Goal: Transaction & Acquisition: Obtain resource

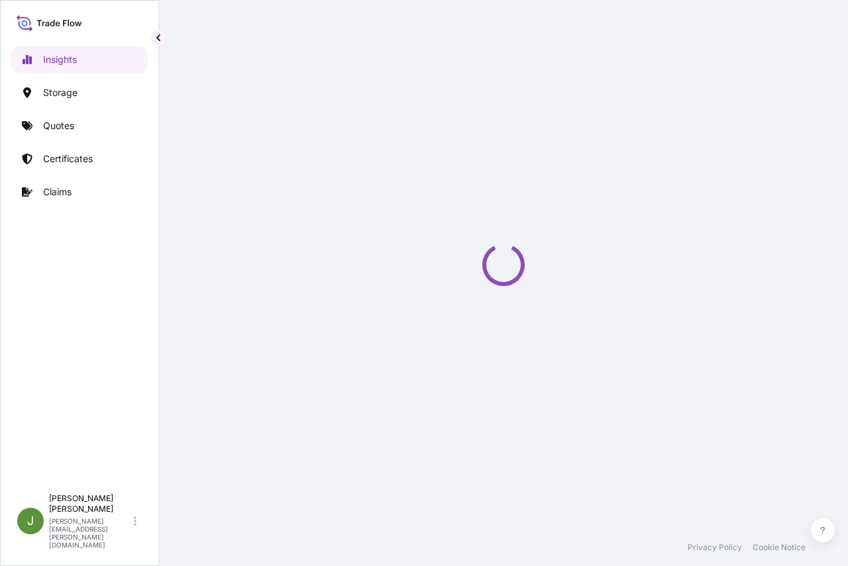
select select "2025"
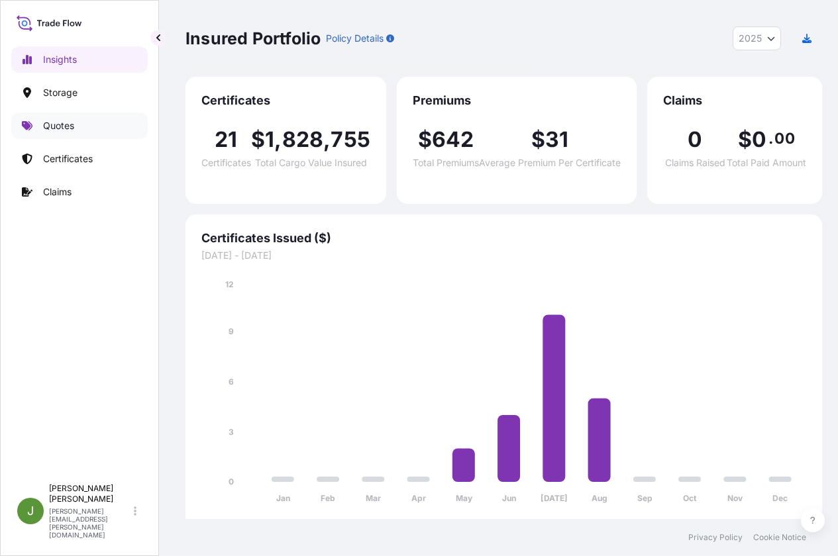
click at [63, 127] on p "Quotes" at bounding box center [58, 125] width 31 height 13
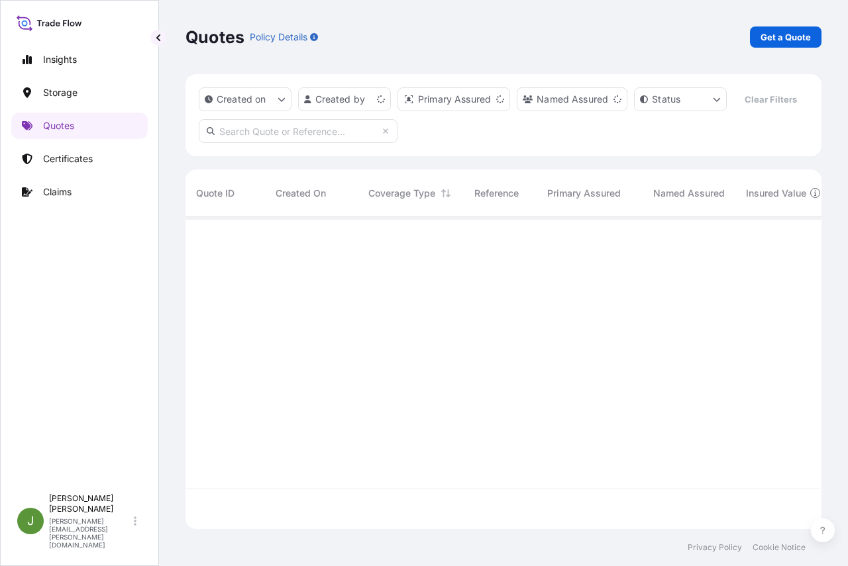
scroll to position [282, 626]
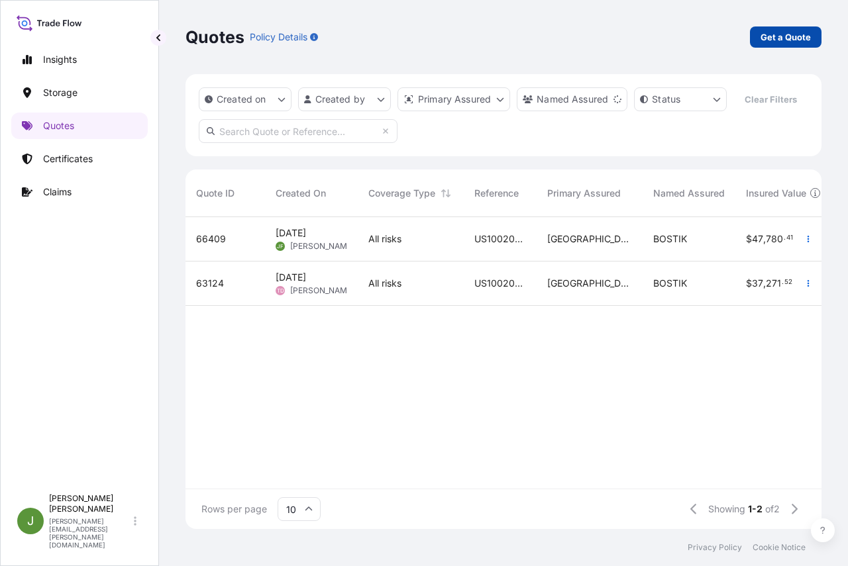
click at [775, 33] on p "Get a Quote" at bounding box center [786, 36] width 50 height 13
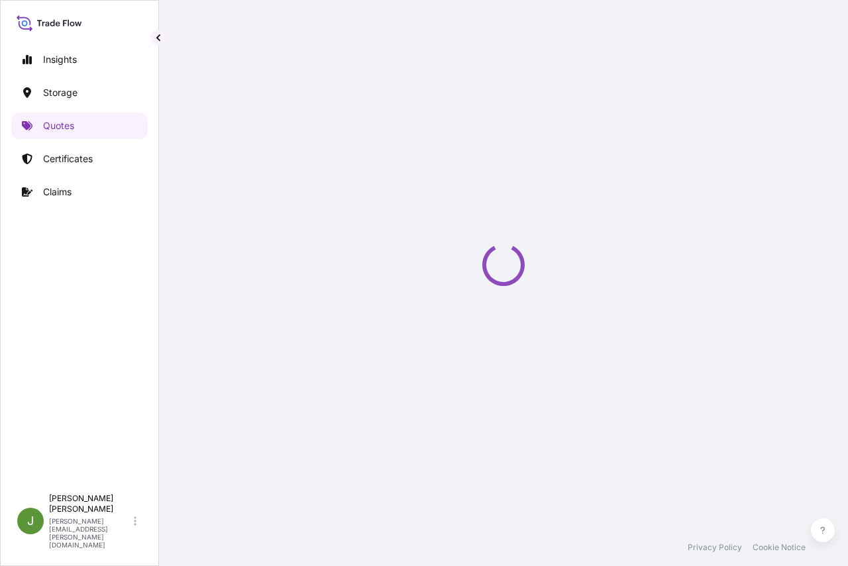
select select "Water"
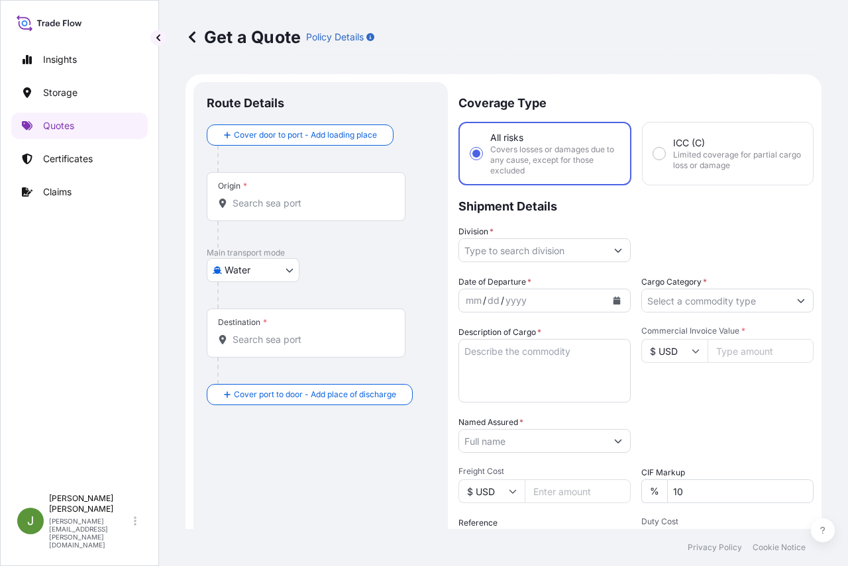
scroll to position [21, 0]
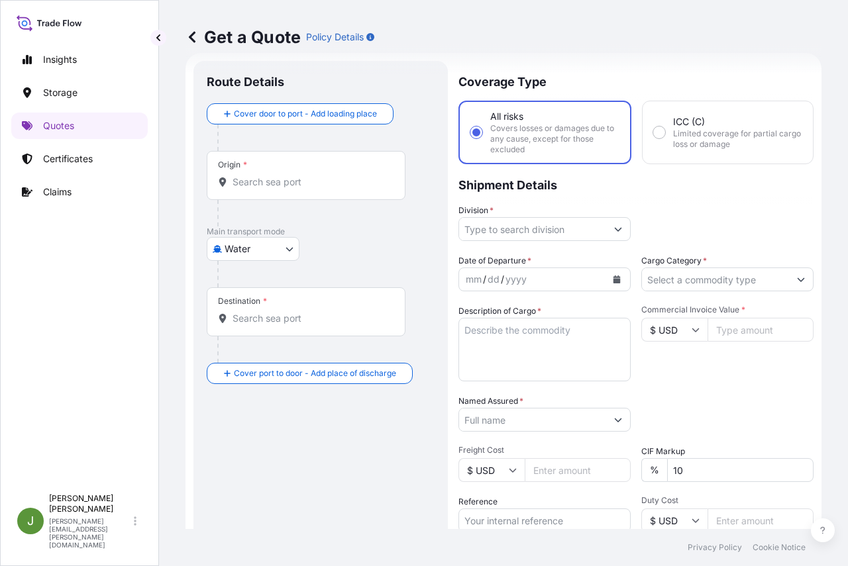
click at [517, 227] on input "Division *" at bounding box center [532, 229] width 147 height 24
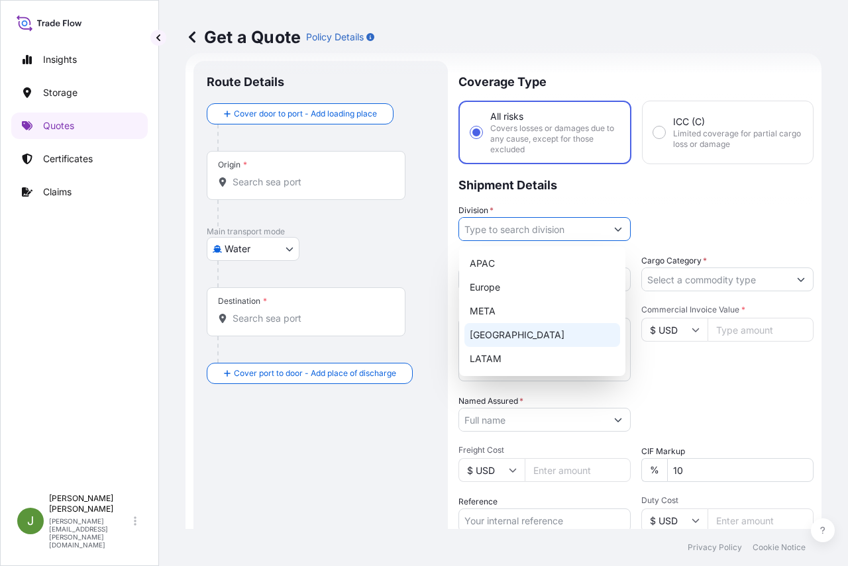
click at [522, 331] on div "[GEOGRAPHIC_DATA]" at bounding box center [542, 335] width 156 height 24
type input "[GEOGRAPHIC_DATA]"
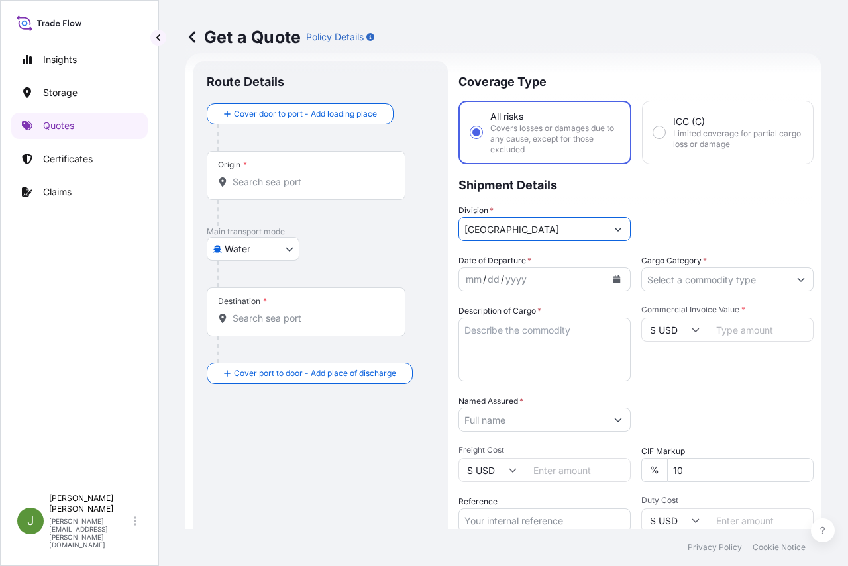
click at [737, 283] on input "Cargo Category *" at bounding box center [715, 280] width 147 height 24
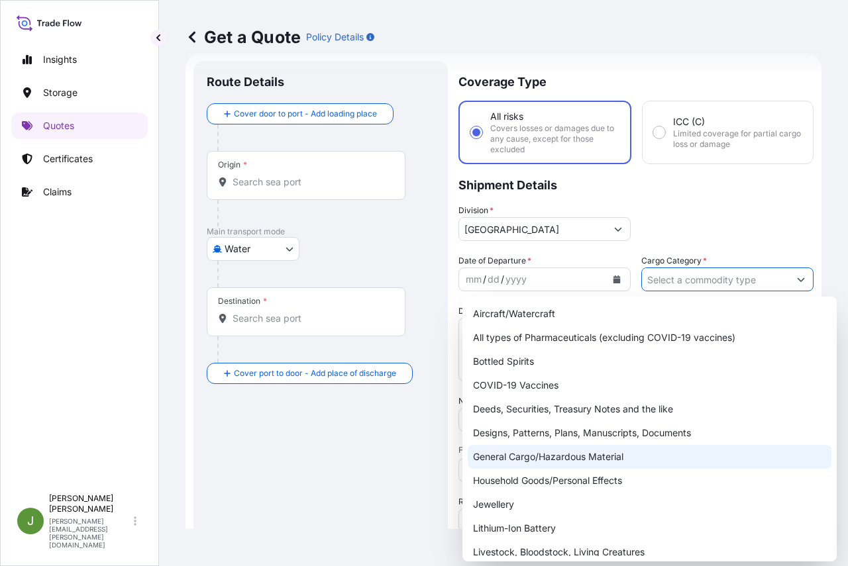
click at [553, 453] on div "General Cargo/Hazardous Material" at bounding box center [650, 457] width 364 height 24
type input "General Cargo/Hazardous Material"
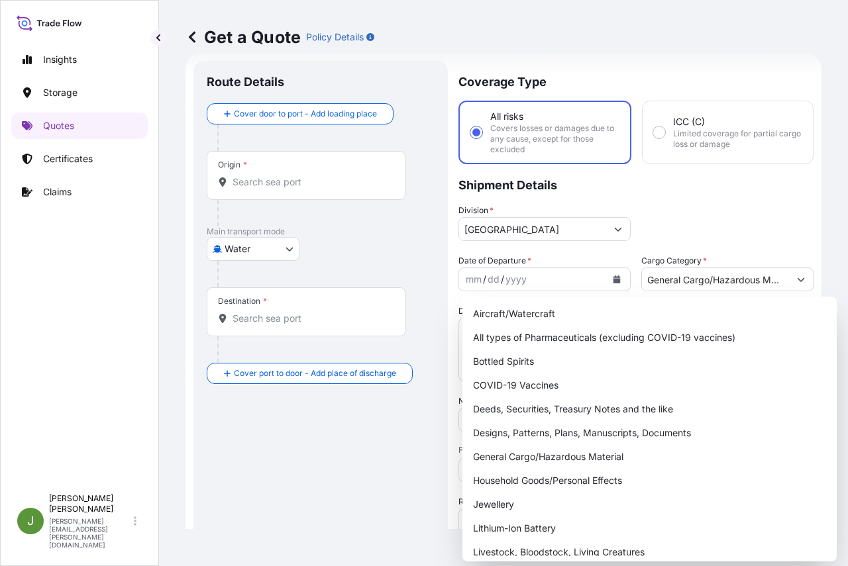
click at [727, 215] on div "Division * [GEOGRAPHIC_DATA]" at bounding box center [635, 222] width 355 height 37
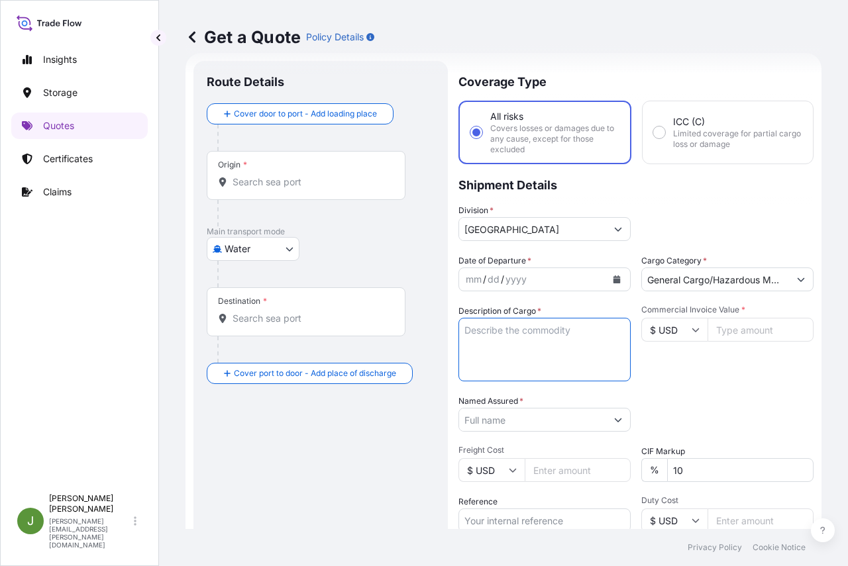
click at [500, 345] on textarea "Description of Cargo *" at bounding box center [544, 350] width 172 height 64
click at [743, 328] on input "Commercial Invoice Value *" at bounding box center [761, 330] width 106 height 24
paste input "1004.94"
type input "1004.94"
click at [527, 350] on textarea "Description of Cargo *" at bounding box center [544, 350] width 172 height 64
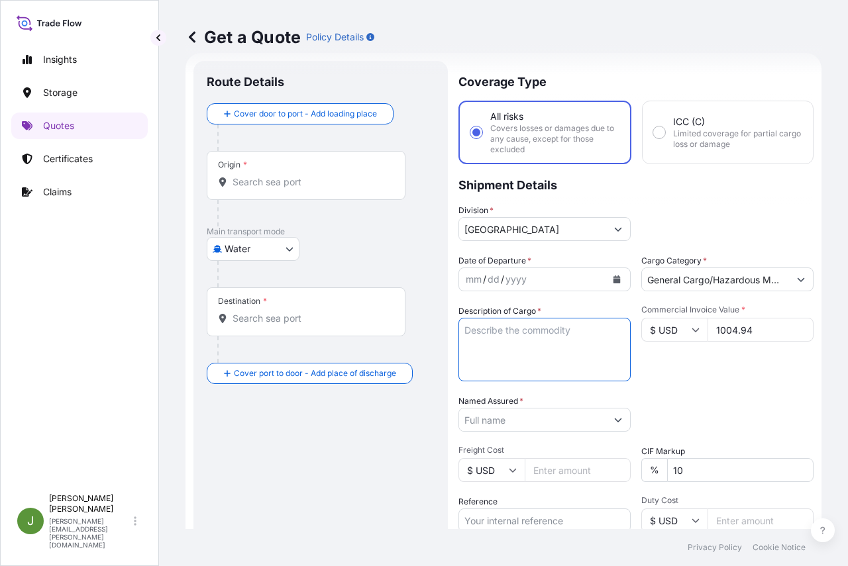
paste textarea "6 PACKAGES LOADED ONTO 1 PALLET LOADED INTO 1 LCL CR 7-103 20 KG STEEL PAIL UNI…"
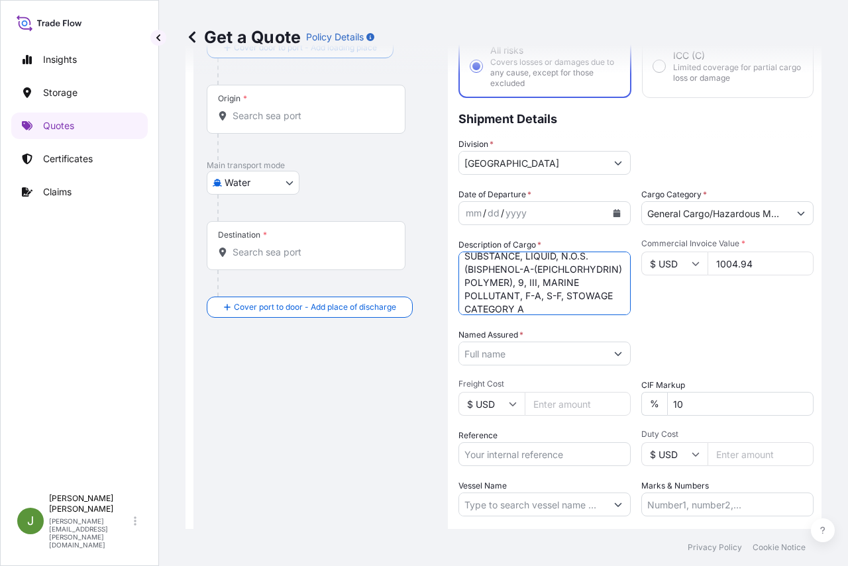
scroll to position [154, 0]
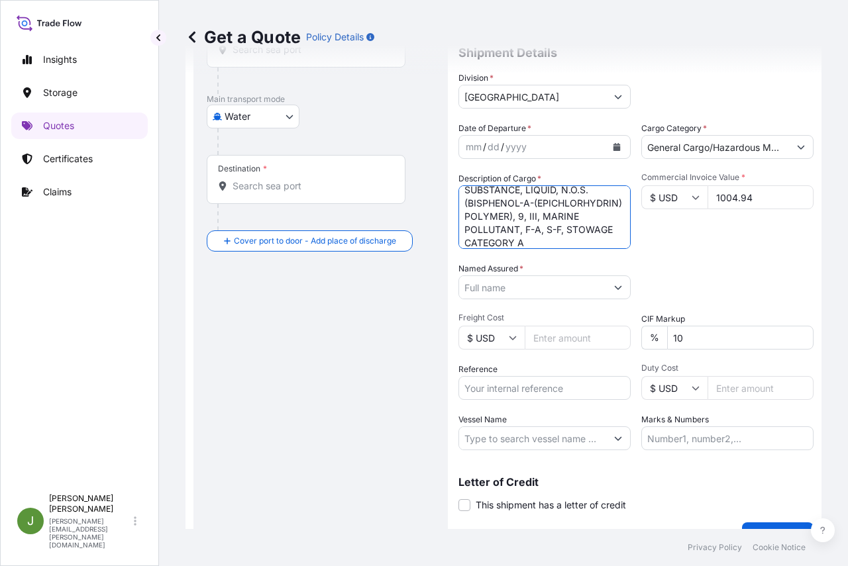
type textarea "6 PACKAGES LOADED ONTO 1 PALLET LOADED INTO 1 LCL CR 7-103 20 KG STEEL PAIL UNI…"
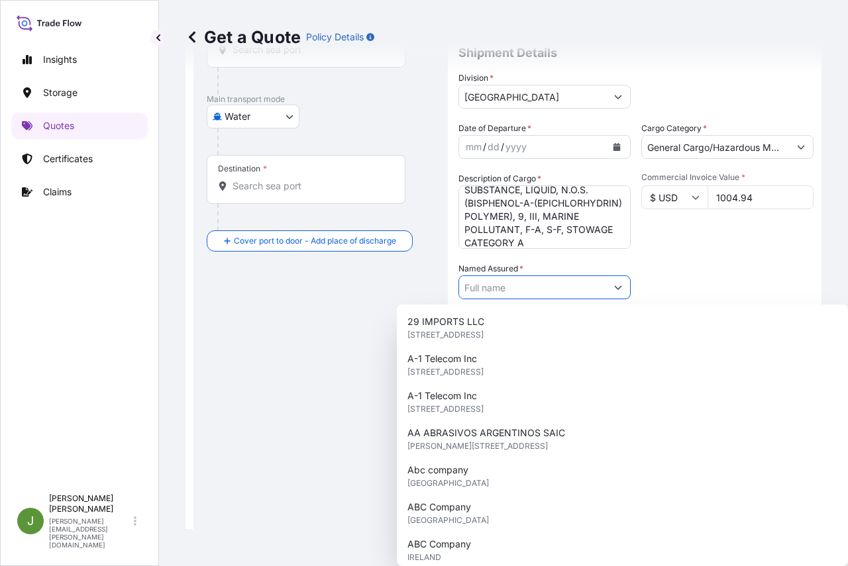
click at [532, 286] on input "Named Assured *" at bounding box center [532, 288] width 147 height 24
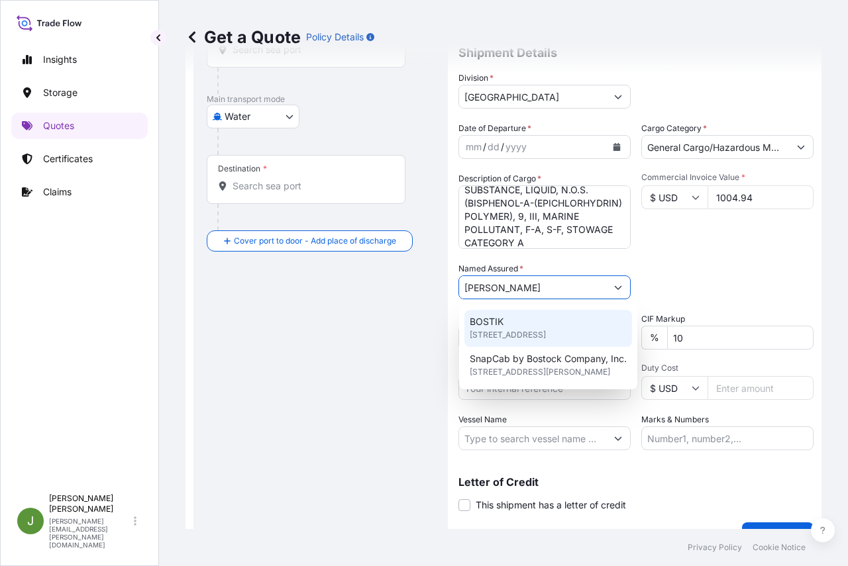
click at [514, 327] on div "BOSTIK [STREET_ADDRESS]" at bounding box center [548, 328] width 168 height 37
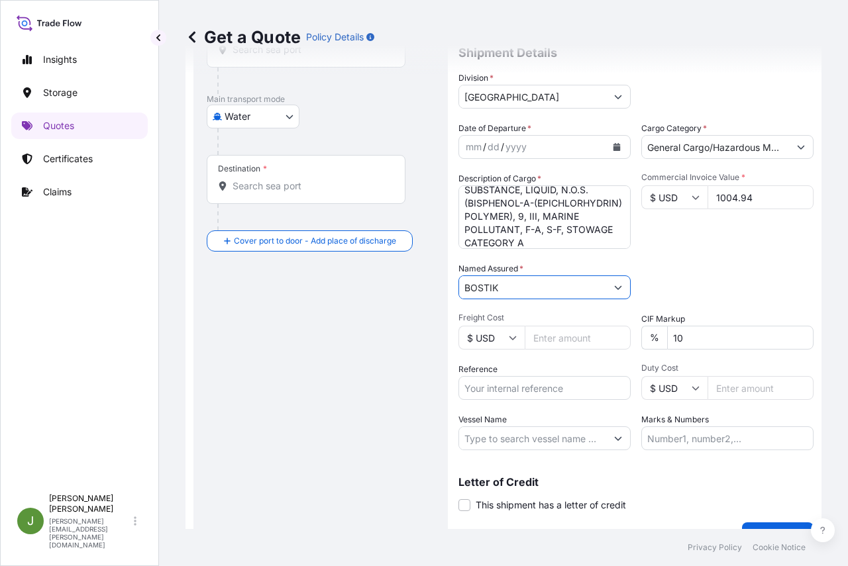
type input "BOSTIK"
click at [577, 391] on input "Reference" at bounding box center [544, 388] width 172 height 24
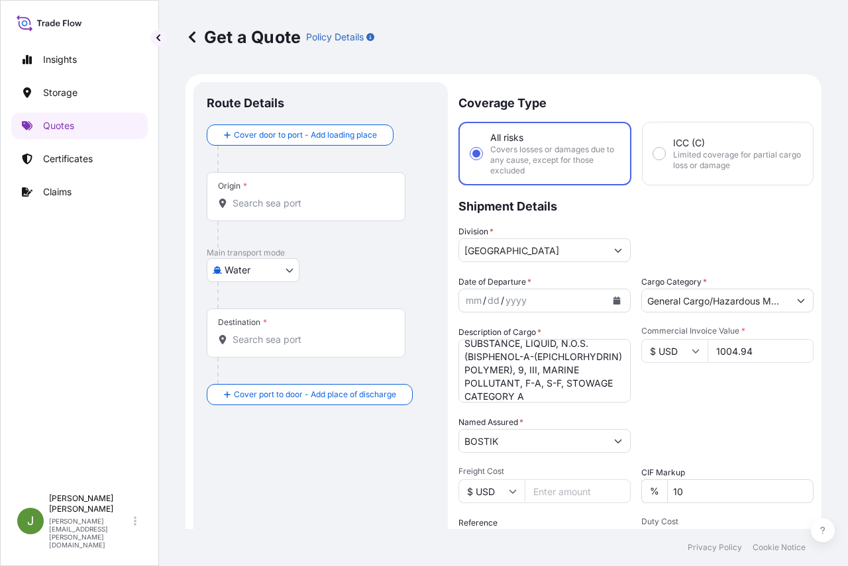
type input "US10020815796"
click at [270, 204] on input "Origin *" at bounding box center [311, 203] width 156 height 13
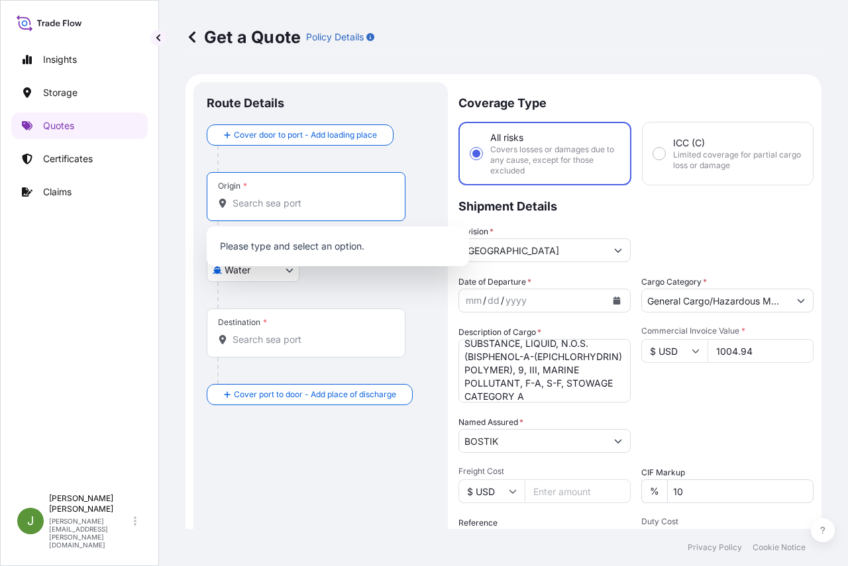
paste input "USCHI"
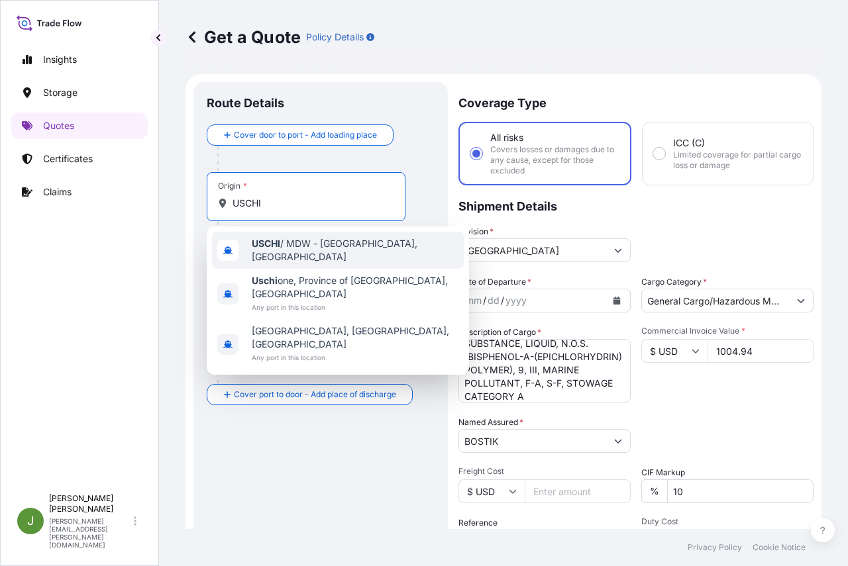
click at [338, 249] on span "USCHI / MDW - [GEOGRAPHIC_DATA], [GEOGRAPHIC_DATA]" at bounding box center [355, 250] width 207 height 26
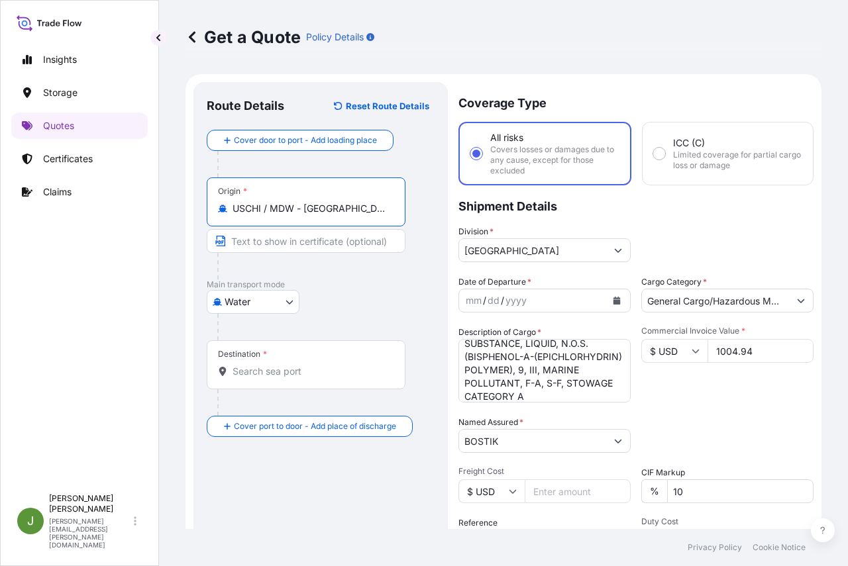
type input "USCHI / MDW - [GEOGRAPHIC_DATA], [GEOGRAPHIC_DATA]"
click at [299, 364] on div "Destination *" at bounding box center [306, 365] width 199 height 49
click at [299, 365] on input "Destination *" at bounding box center [311, 371] width 156 height 13
paste input "CNSHA"
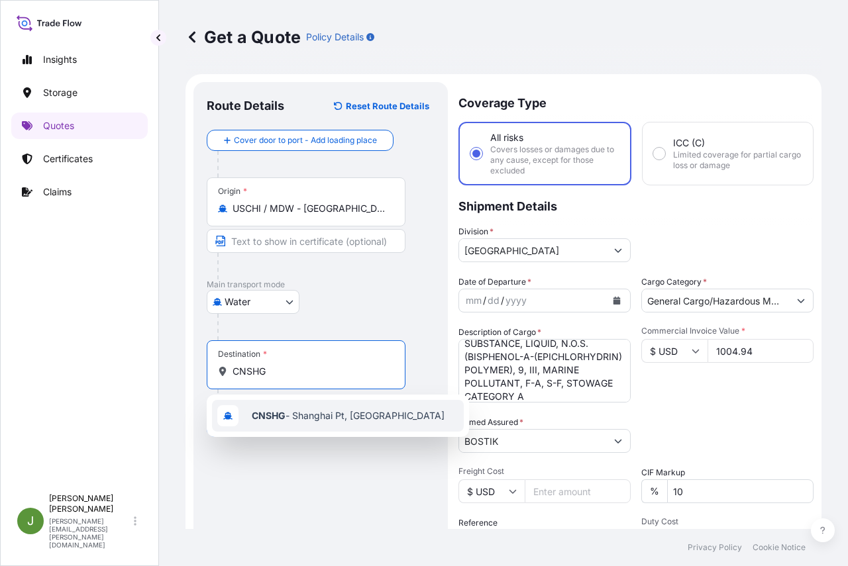
click at [306, 413] on span "CNSHG - [GEOGRAPHIC_DATA] Pt, [GEOGRAPHIC_DATA]" at bounding box center [348, 415] width 193 height 13
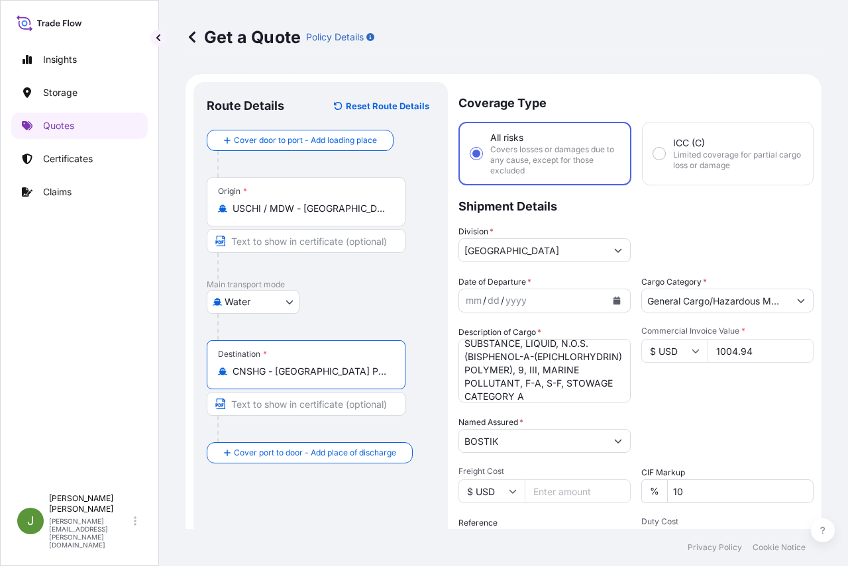
type input "CNSHG - [GEOGRAPHIC_DATA] Pt, [GEOGRAPHIC_DATA]"
click at [613, 300] on icon "Calendar" at bounding box center [616, 301] width 7 height 8
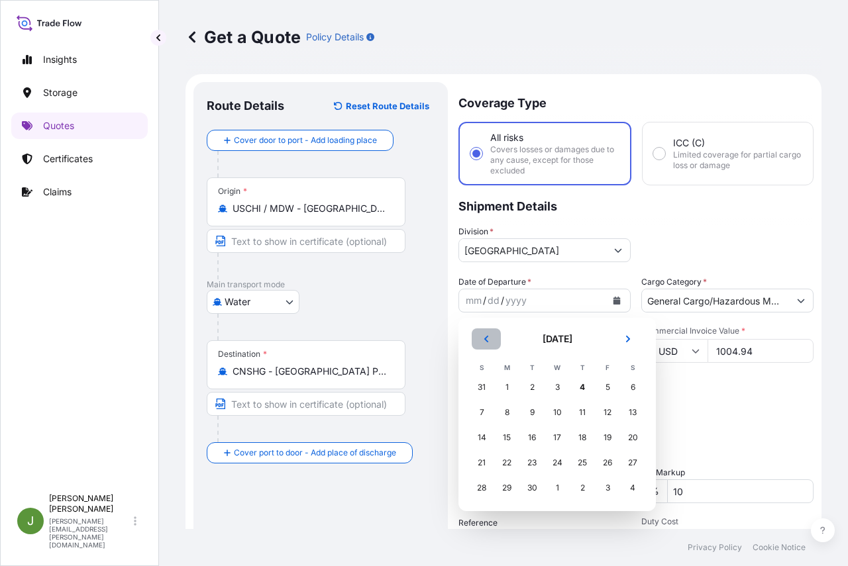
click at [488, 338] on icon "Previous" at bounding box center [486, 339] width 8 height 8
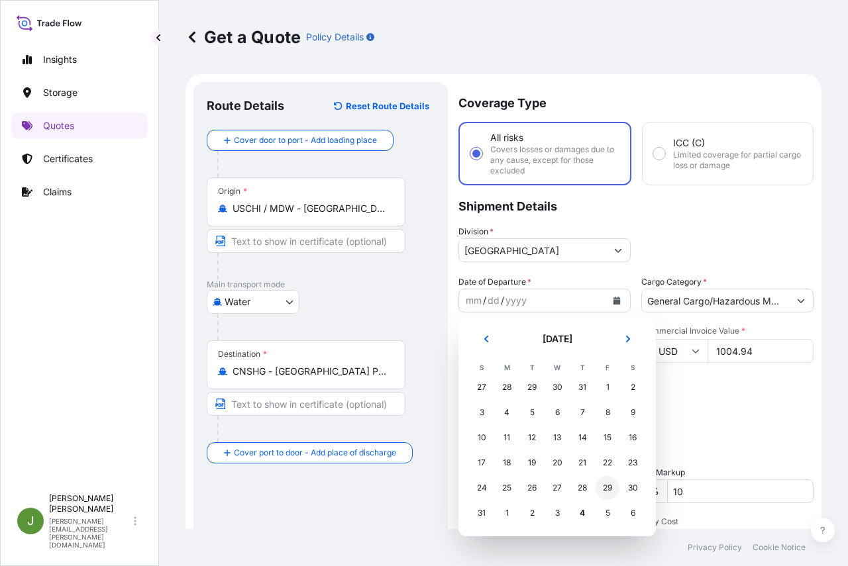
click at [604, 488] on div "29" at bounding box center [608, 488] width 24 height 24
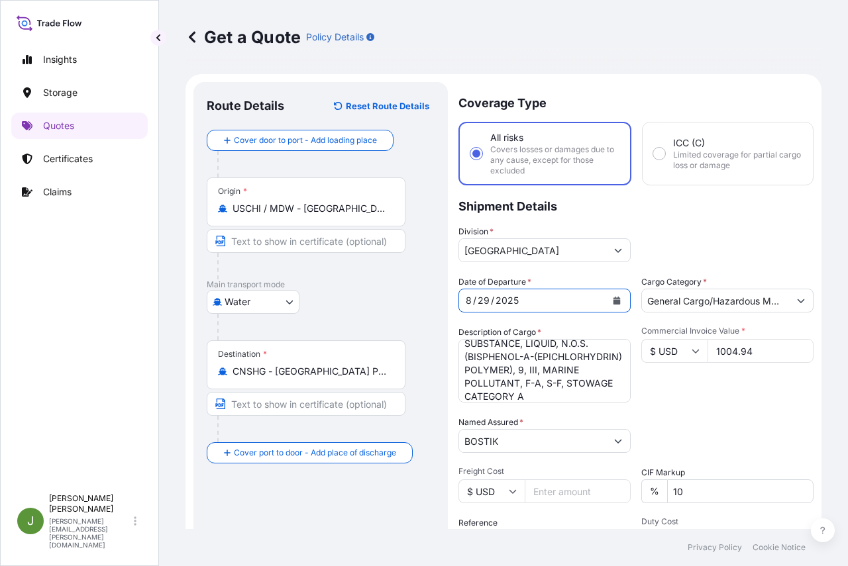
scroll to position [182, 0]
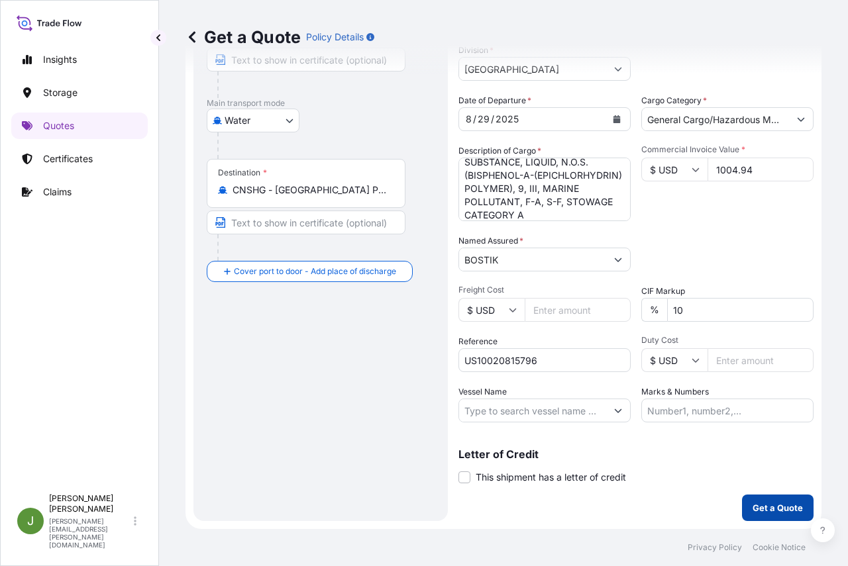
click at [775, 502] on p "Get a Quote" at bounding box center [778, 508] width 50 height 13
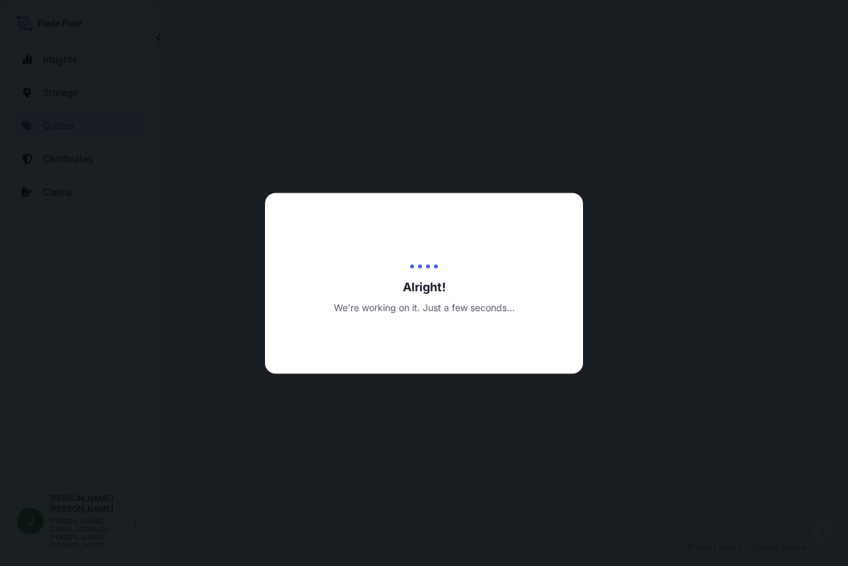
select select "Water"
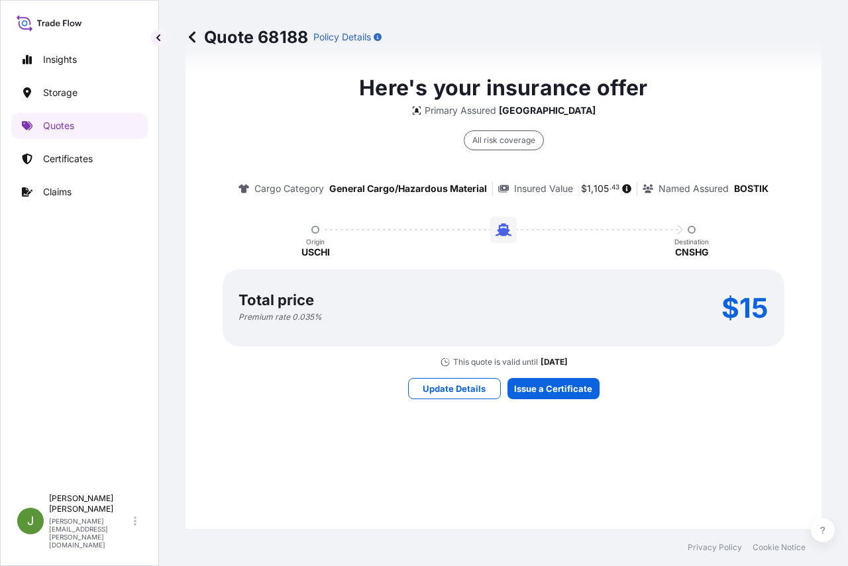
scroll to position [1122, 0]
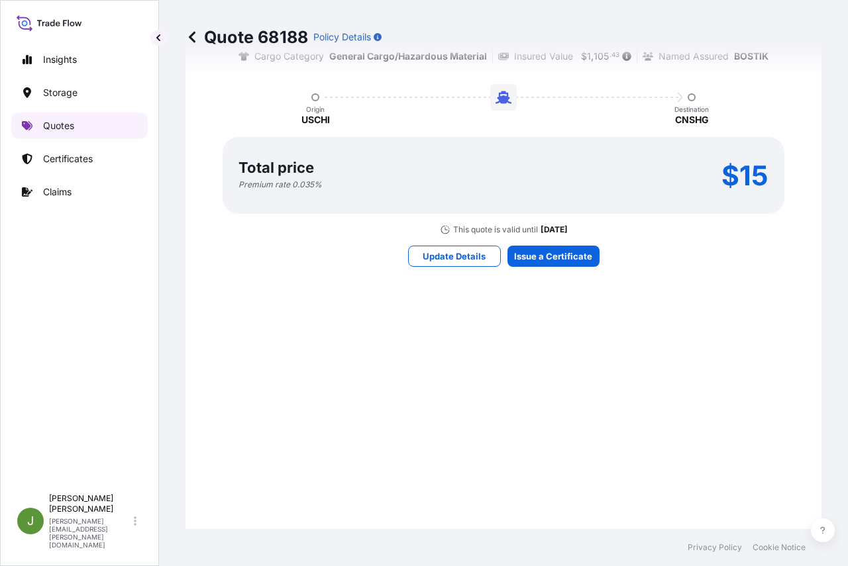
click at [57, 123] on p "Quotes" at bounding box center [58, 125] width 31 height 13
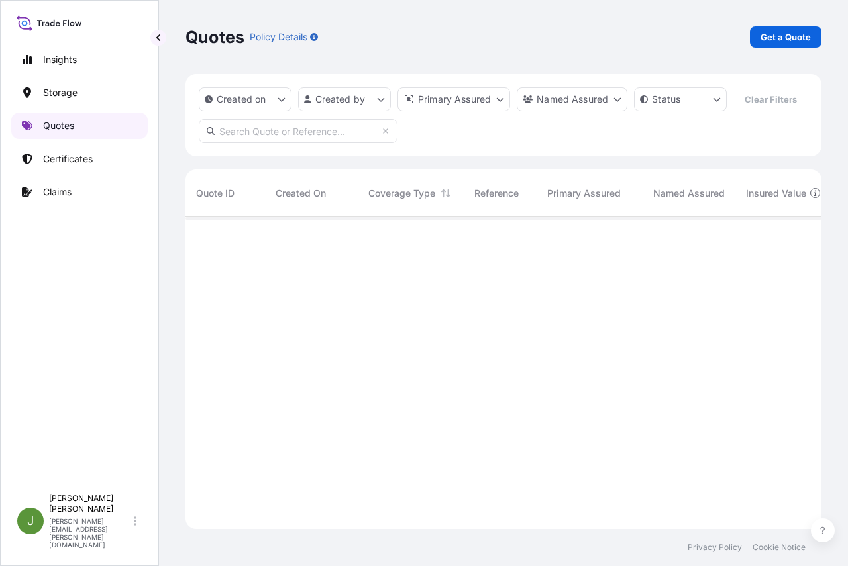
scroll to position [282, 626]
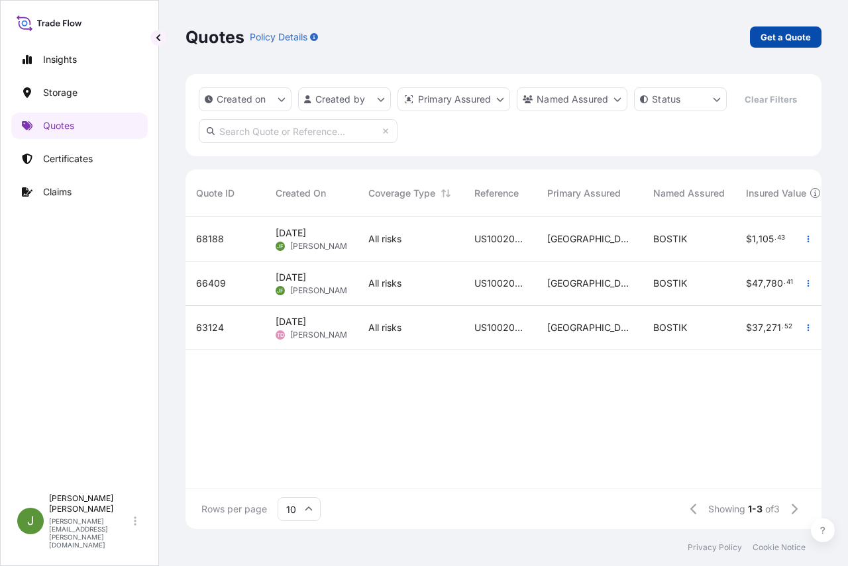
click at [776, 39] on p "Get a Quote" at bounding box center [786, 36] width 50 height 13
select select "Water"
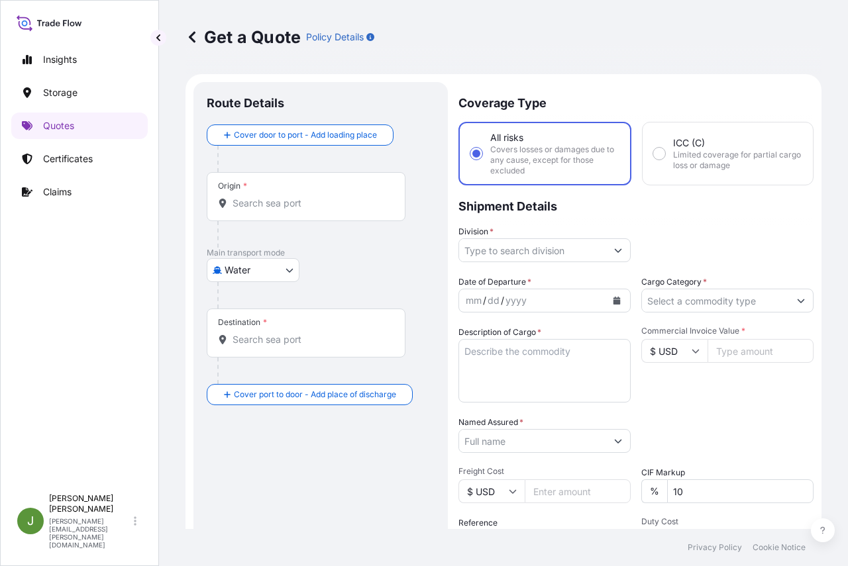
scroll to position [21, 0]
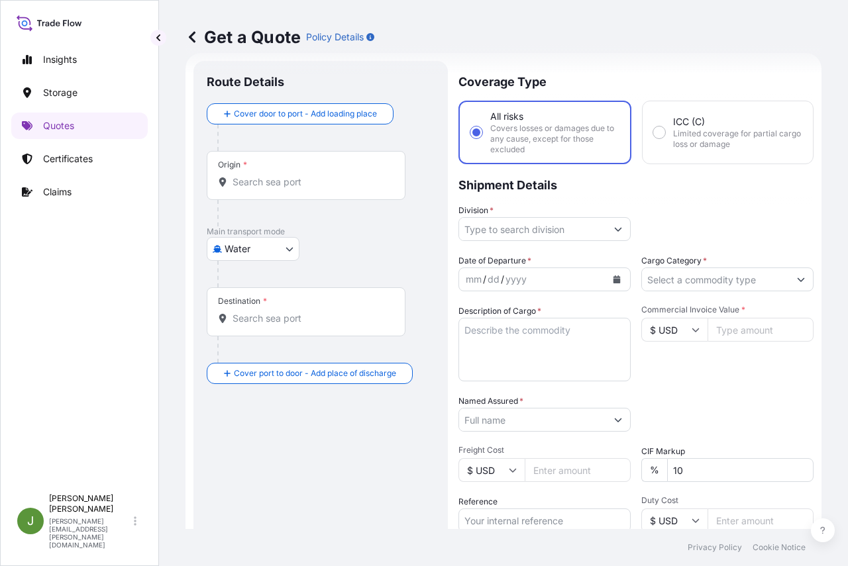
click at [517, 229] on input "Division *" at bounding box center [532, 229] width 147 height 24
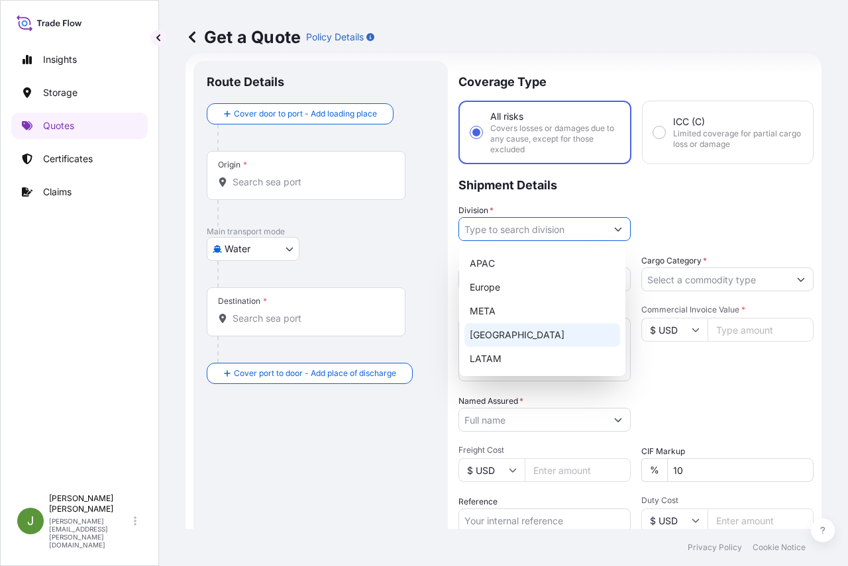
click at [495, 336] on div "[GEOGRAPHIC_DATA]" at bounding box center [542, 335] width 156 height 24
type input "[GEOGRAPHIC_DATA]"
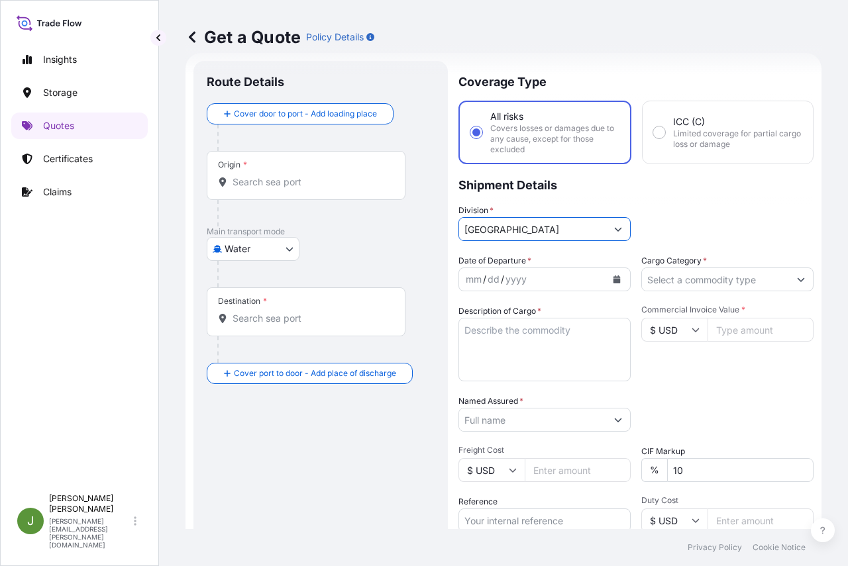
click at [659, 282] on input "Cargo Category *" at bounding box center [715, 280] width 147 height 24
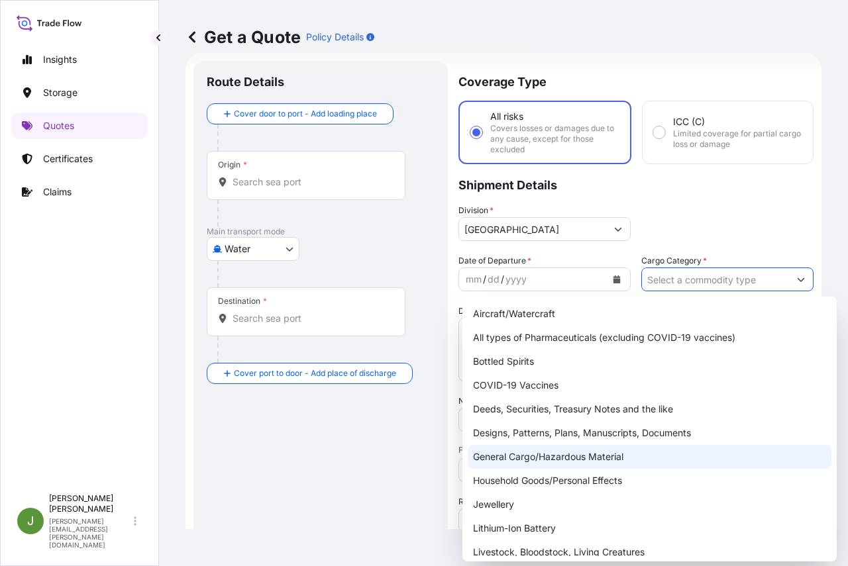
click at [570, 456] on div "General Cargo/Hazardous Material" at bounding box center [650, 457] width 364 height 24
type input "General Cargo/Hazardous Material"
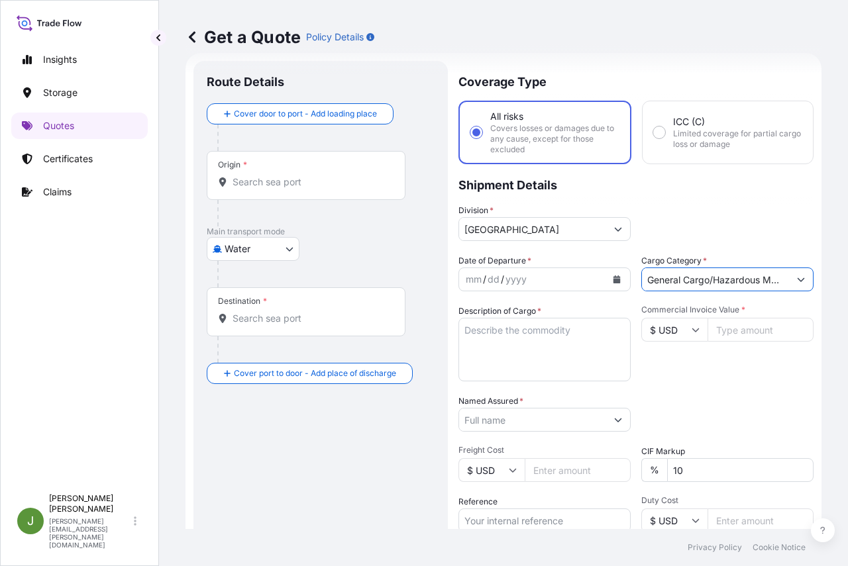
click at [613, 279] on icon "Calendar" at bounding box center [616, 280] width 7 height 8
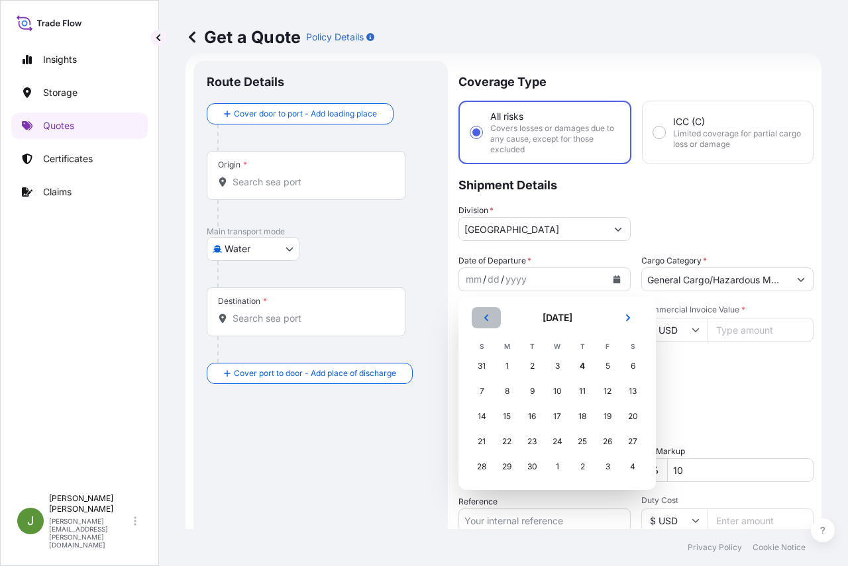
click at [488, 317] on icon "Previous" at bounding box center [486, 318] width 8 height 8
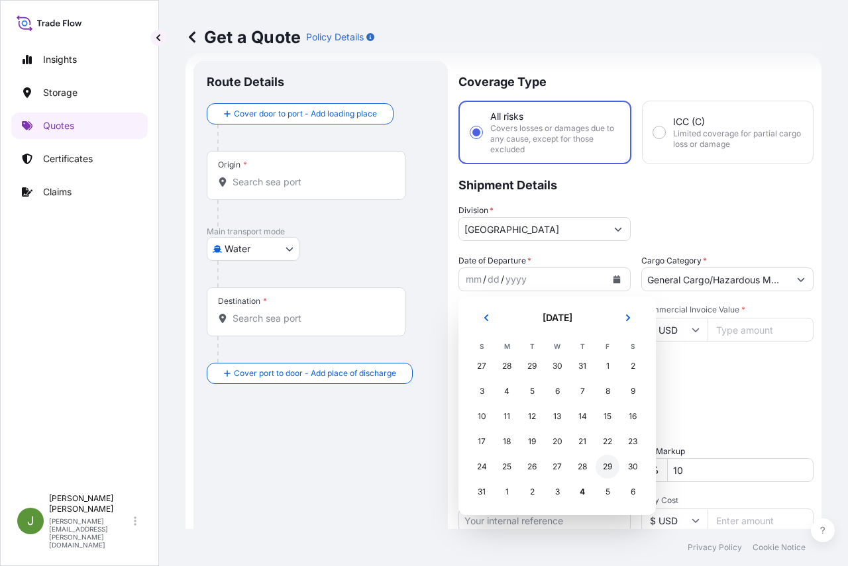
click at [604, 464] on div "29" at bounding box center [608, 467] width 24 height 24
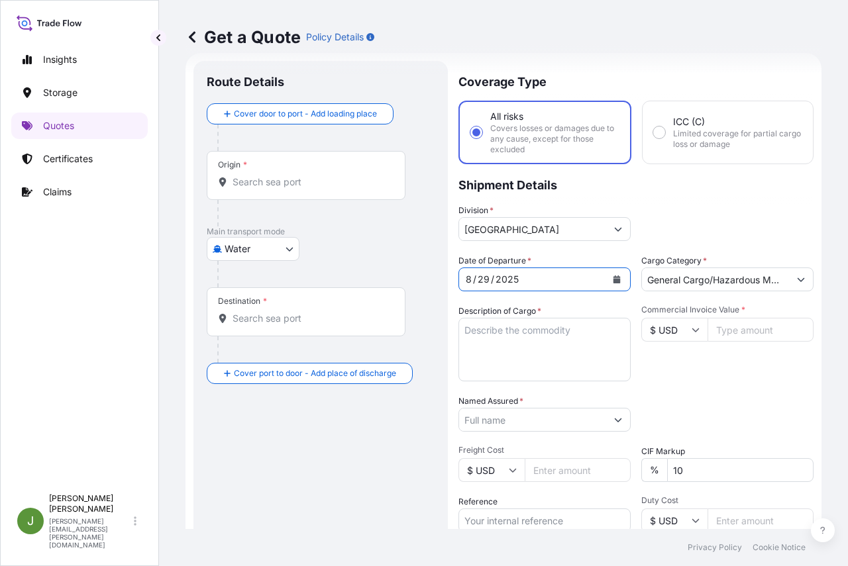
click at [741, 327] on input "Commercial Invoice Value *" at bounding box center [761, 330] width 106 height 24
paste input "16875.60"
type input "16875.60"
click at [541, 340] on textarea "Description of Cargo *" at bounding box center [544, 350] width 172 height 64
paste textarea "56 PAILS LOADED ONTO 2 PALLETS LOADED INTO 1 LCL COREACTANT 9L10 18.1 KG STEEL …"
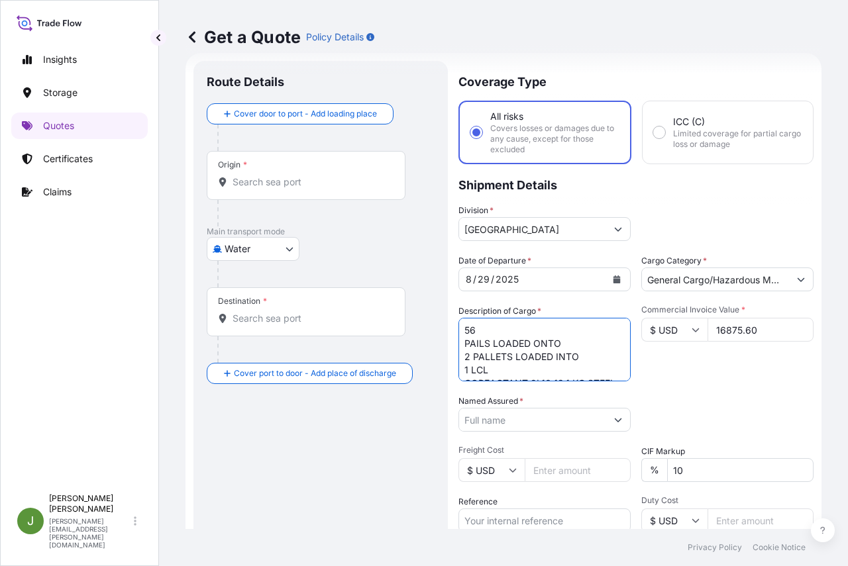
scroll to position [87, 0]
type textarea "56 PAILS LOADED ONTO 2 PALLETS LOADED INTO 1 LCL COREACTANT 9L10 18.1 KG STEEL …"
click at [550, 421] on input "Named Assured *" at bounding box center [532, 420] width 147 height 24
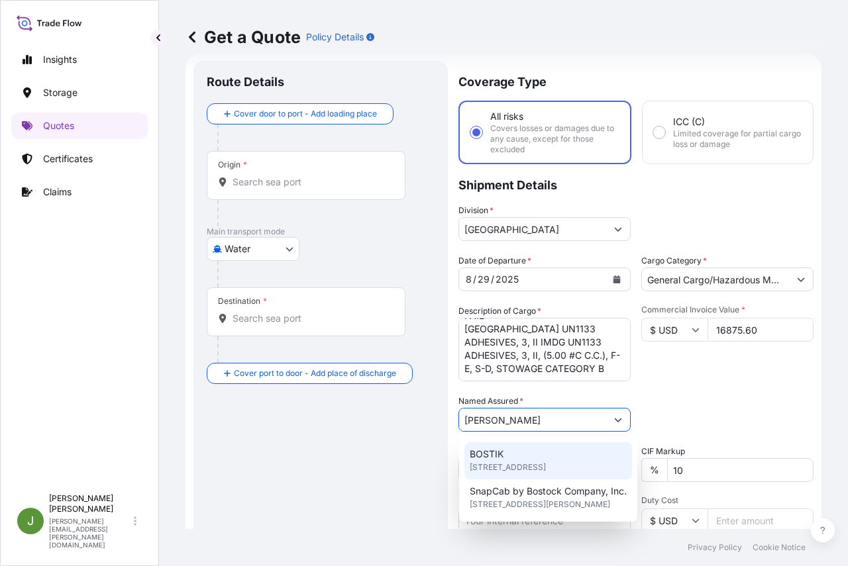
click at [503, 458] on span "BOSTIK" at bounding box center [487, 454] width 34 height 13
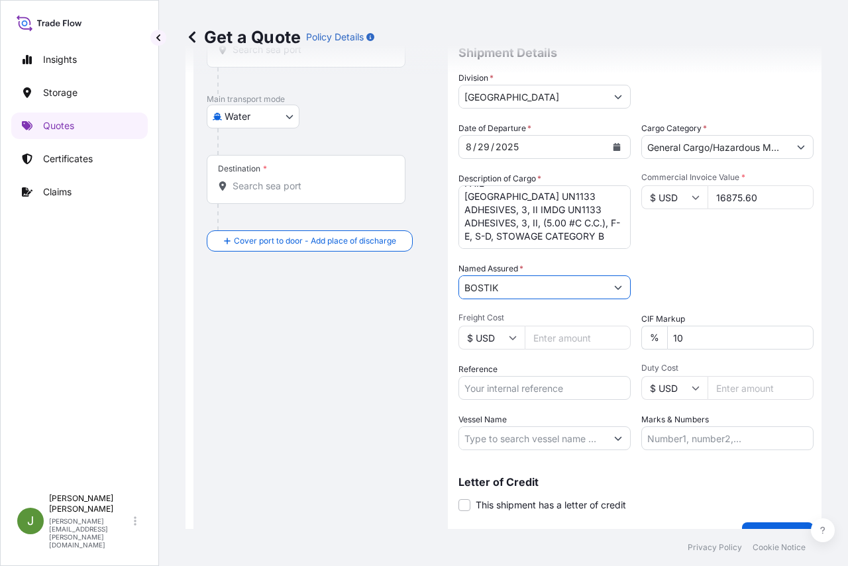
scroll to position [182, 0]
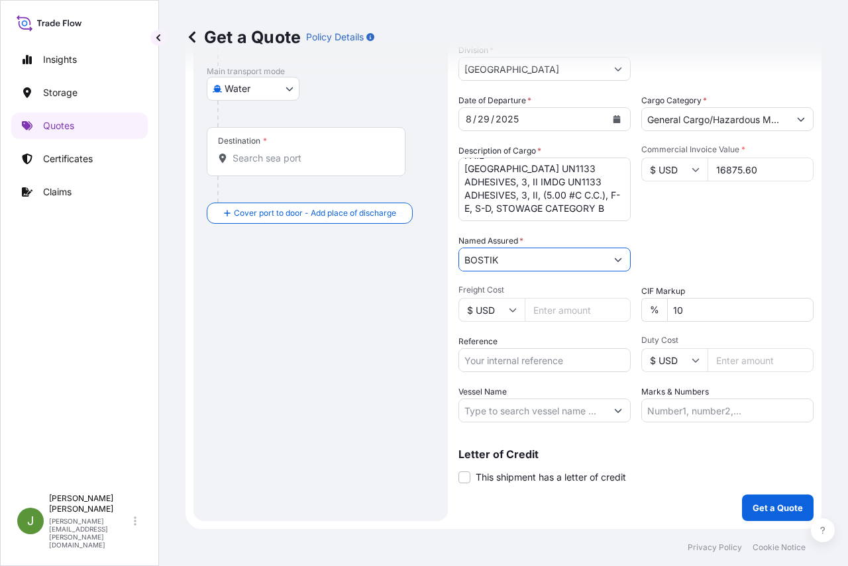
type input "BOSTIK"
click at [536, 366] on input "Reference" at bounding box center [544, 360] width 172 height 24
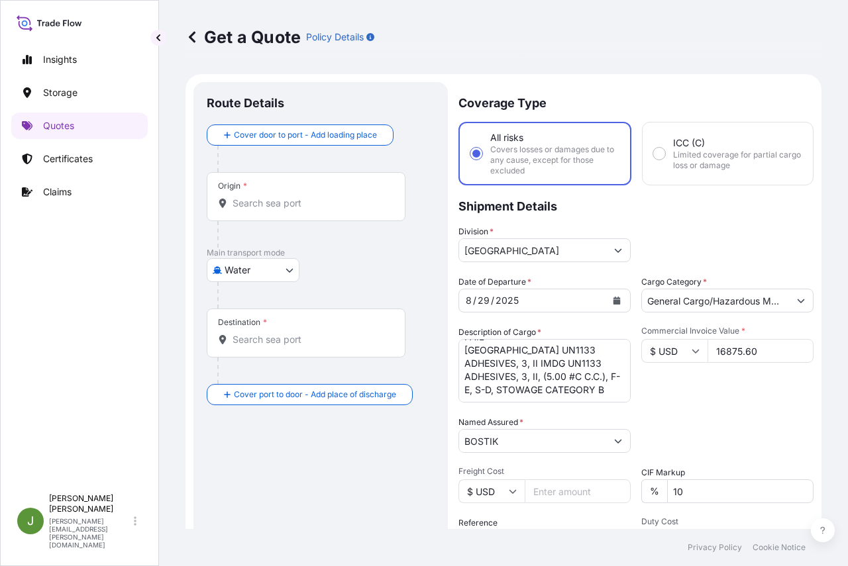
type input "US10020833191"
click at [271, 203] on input "Origin *" at bounding box center [311, 203] width 156 height 13
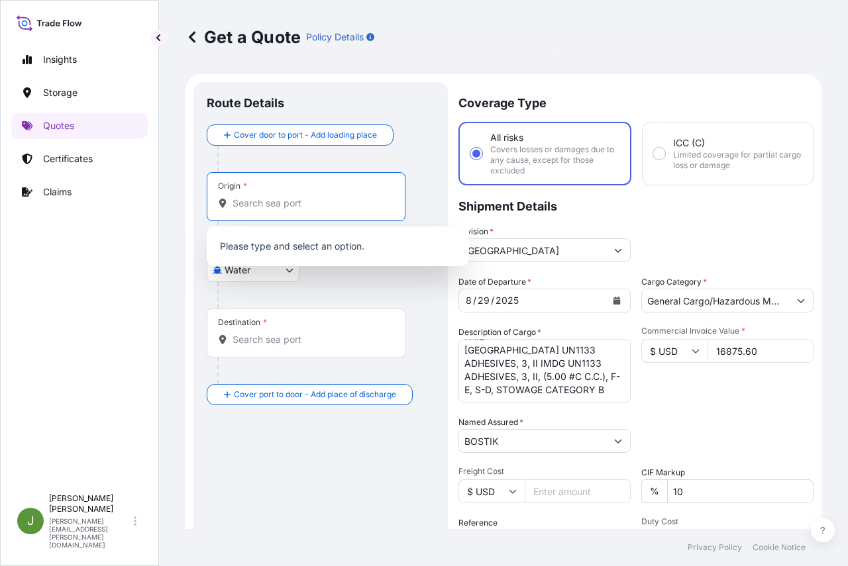
paste input "USCHI"
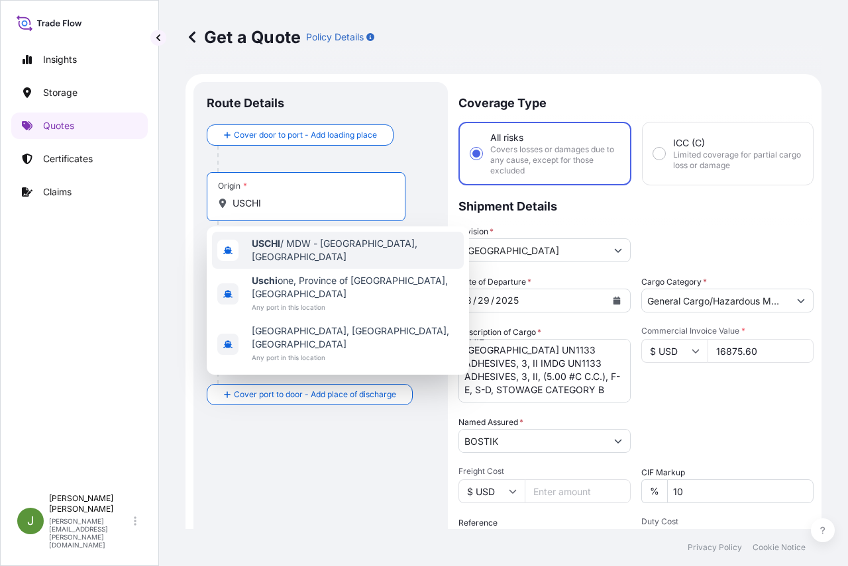
click at [298, 251] on span "USCHI / MDW - [GEOGRAPHIC_DATA], [GEOGRAPHIC_DATA]" at bounding box center [355, 250] width 207 height 26
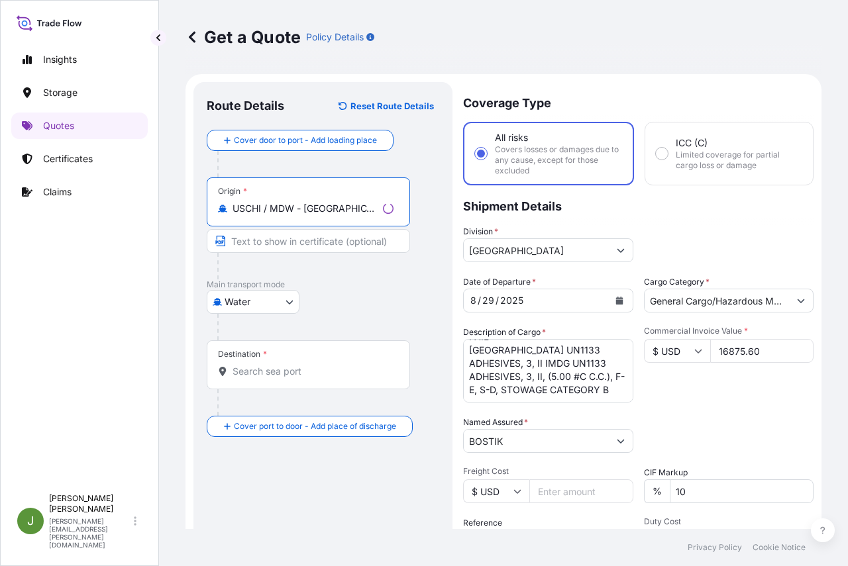
type input "USCHI / MDW - [GEOGRAPHIC_DATA], [GEOGRAPHIC_DATA]"
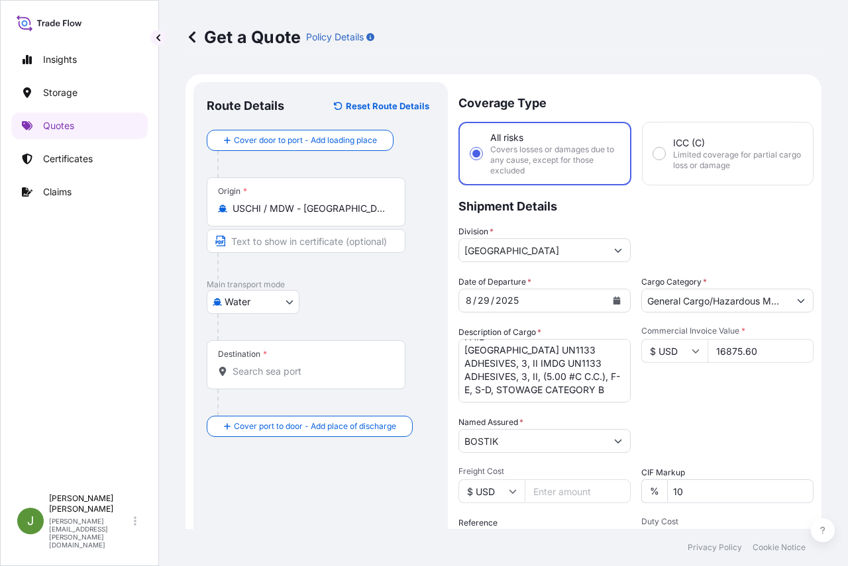
click at [274, 366] on input "Destination *" at bounding box center [311, 371] width 156 height 13
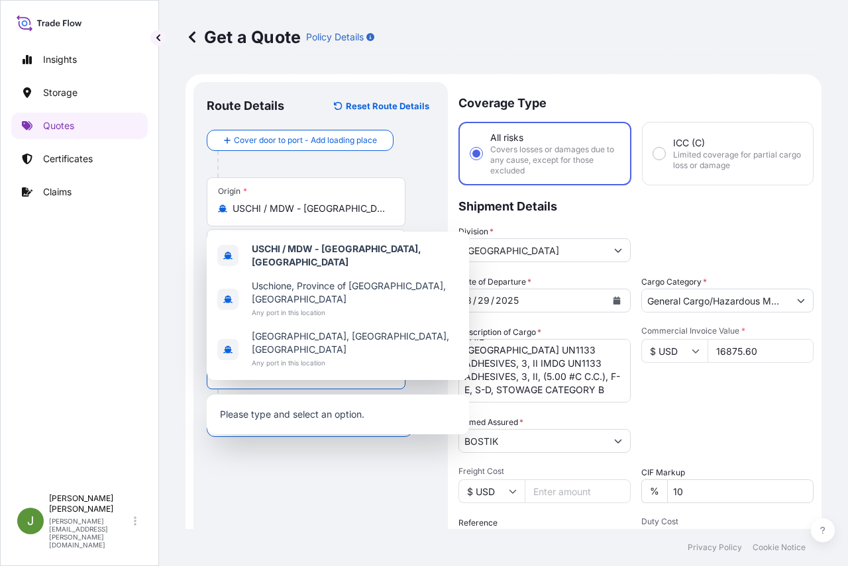
paste input "CNSHA"
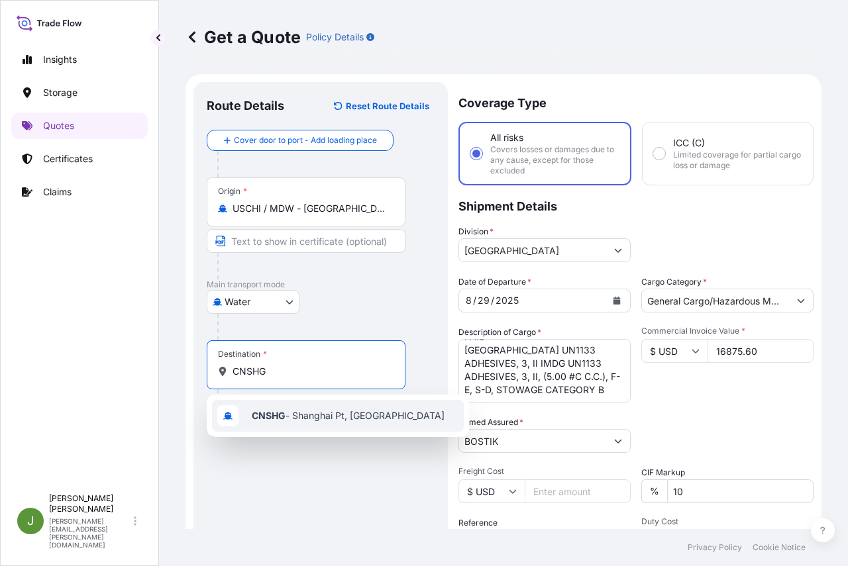
click at [323, 412] on span "CNSHG - [GEOGRAPHIC_DATA] Pt, [GEOGRAPHIC_DATA]" at bounding box center [348, 415] width 193 height 13
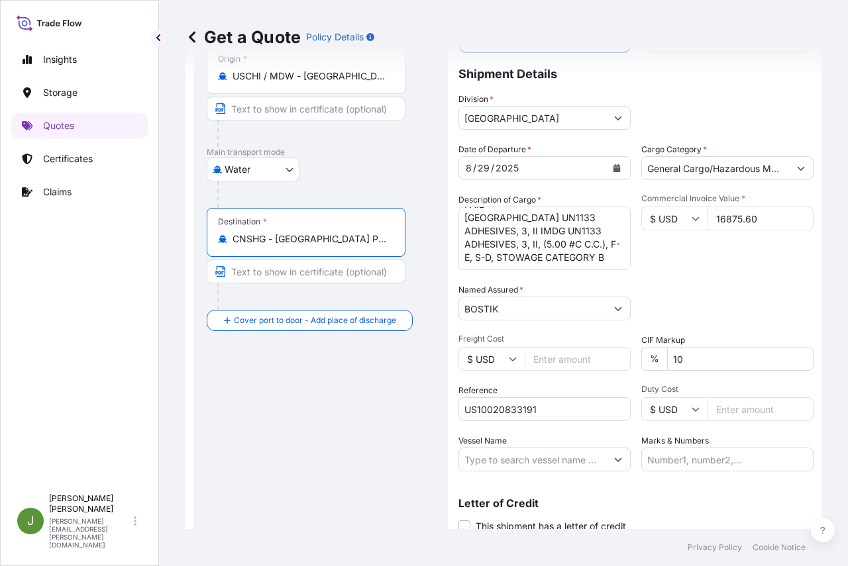
scroll to position [182, 0]
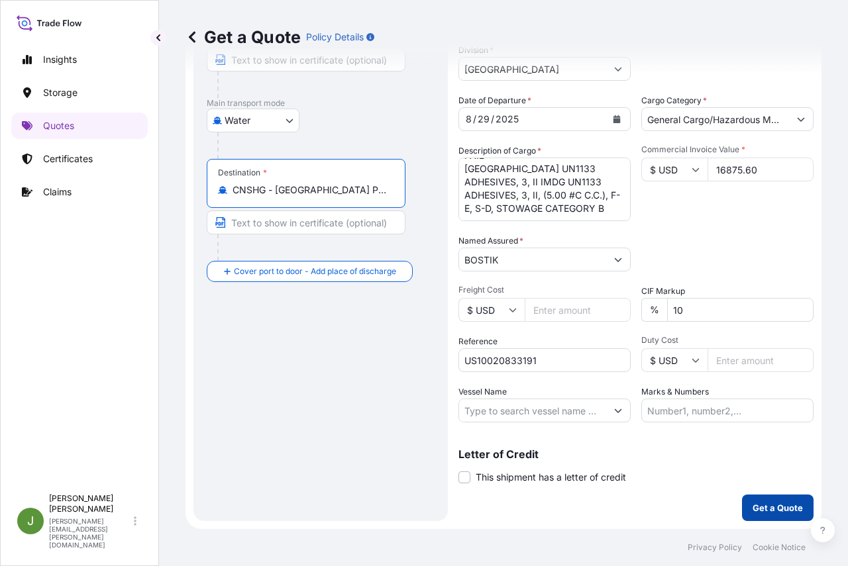
type input "CNSHG - [GEOGRAPHIC_DATA] Pt, [GEOGRAPHIC_DATA]"
click at [765, 512] on p "Get a Quote" at bounding box center [778, 508] width 50 height 13
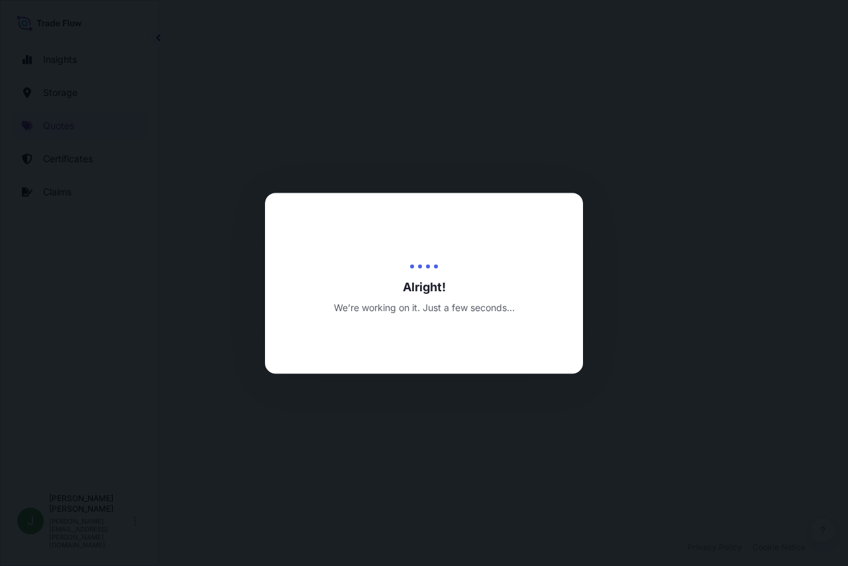
select select "Water"
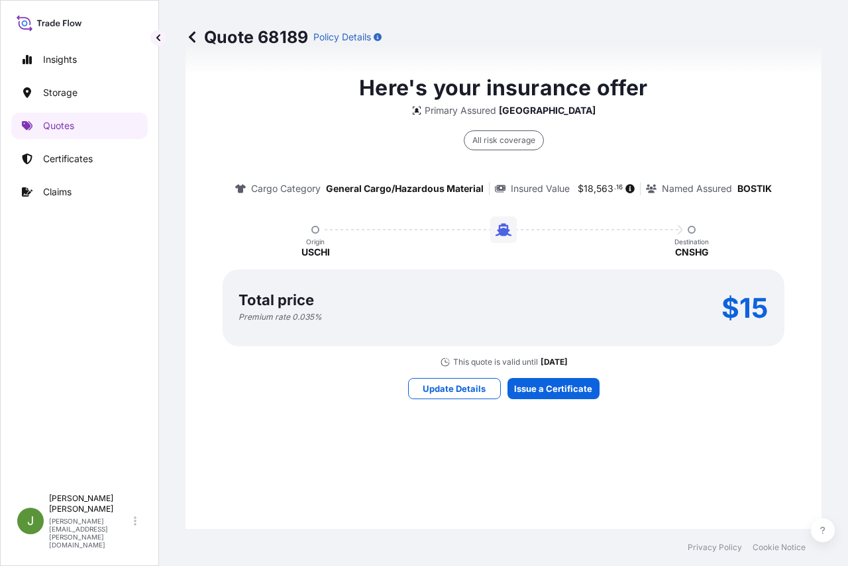
scroll to position [525, 0]
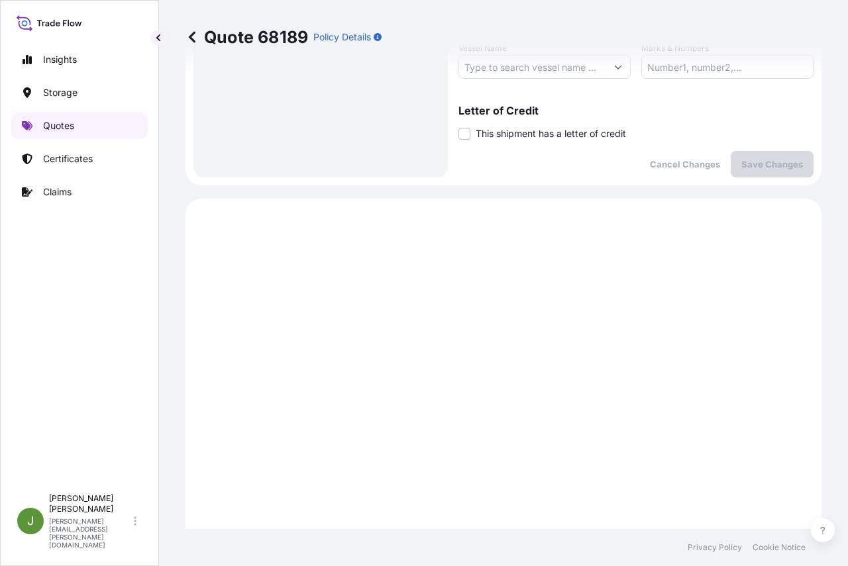
click at [63, 124] on p "Quotes" at bounding box center [58, 125] width 31 height 13
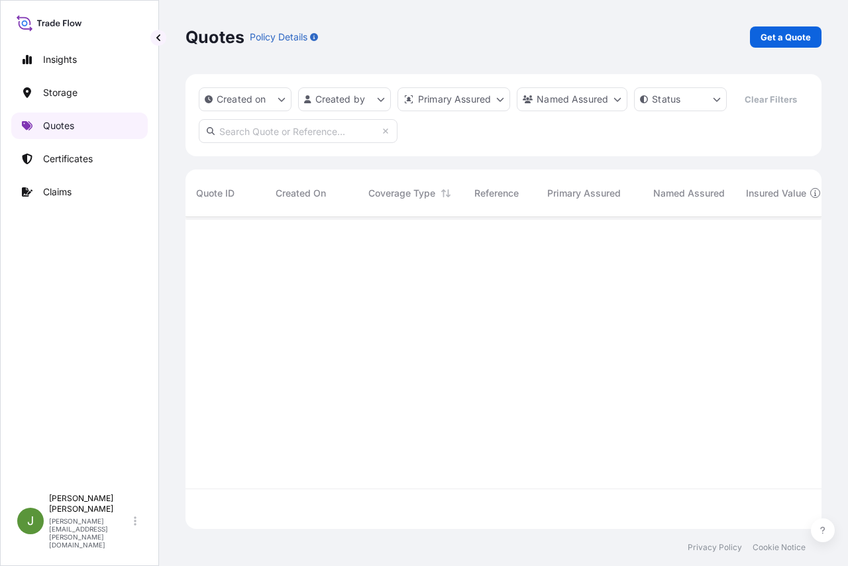
scroll to position [282, 626]
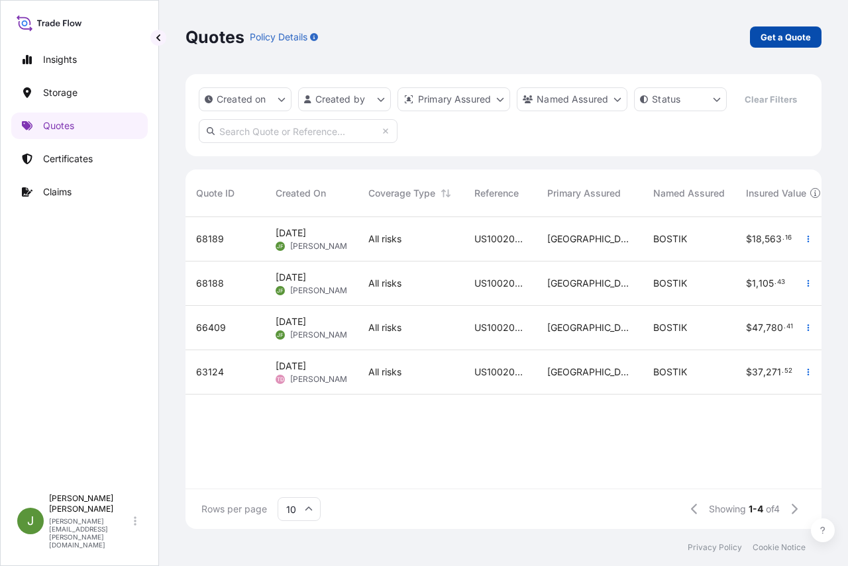
click at [769, 31] on p "Get a Quote" at bounding box center [786, 36] width 50 height 13
select select "Water"
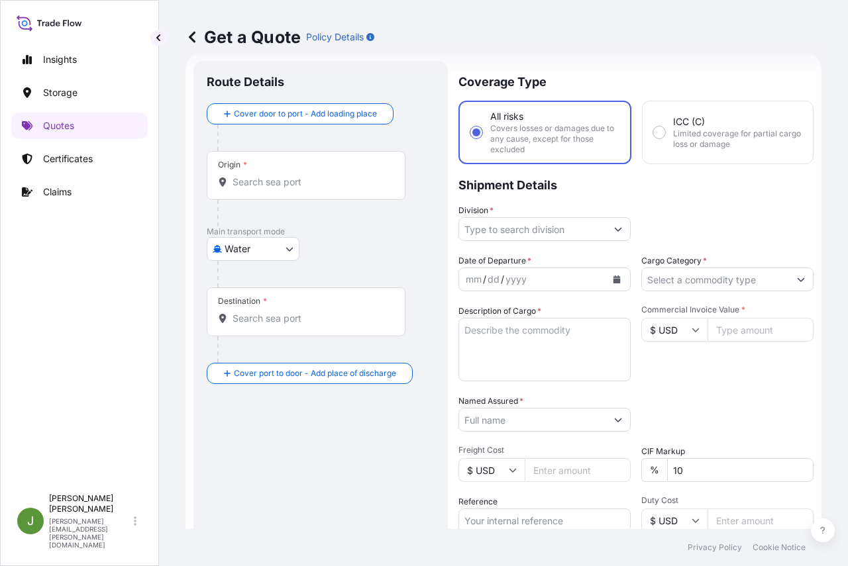
scroll to position [182, 0]
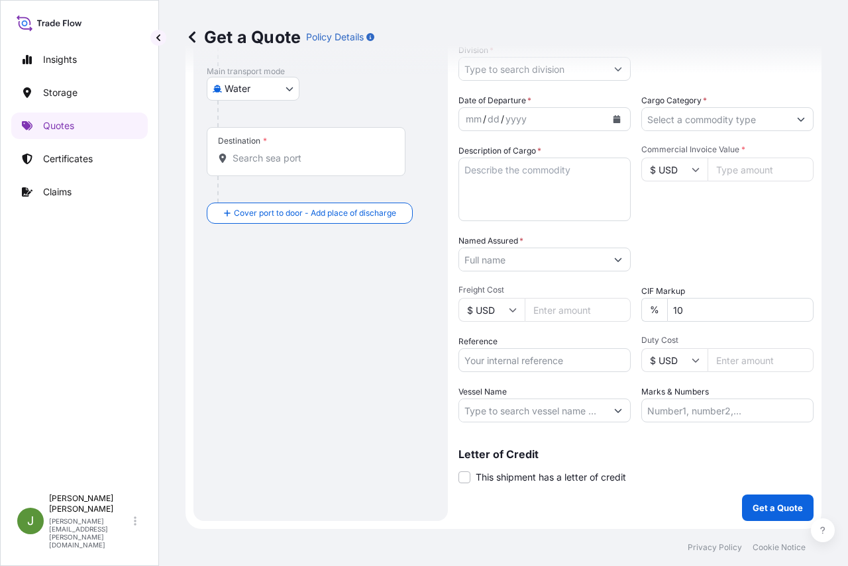
click at [523, 360] on input "Reference" at bounding box center [544, 360] width 172 height 24
paste input "US10020851923"
type input "US10020851923"
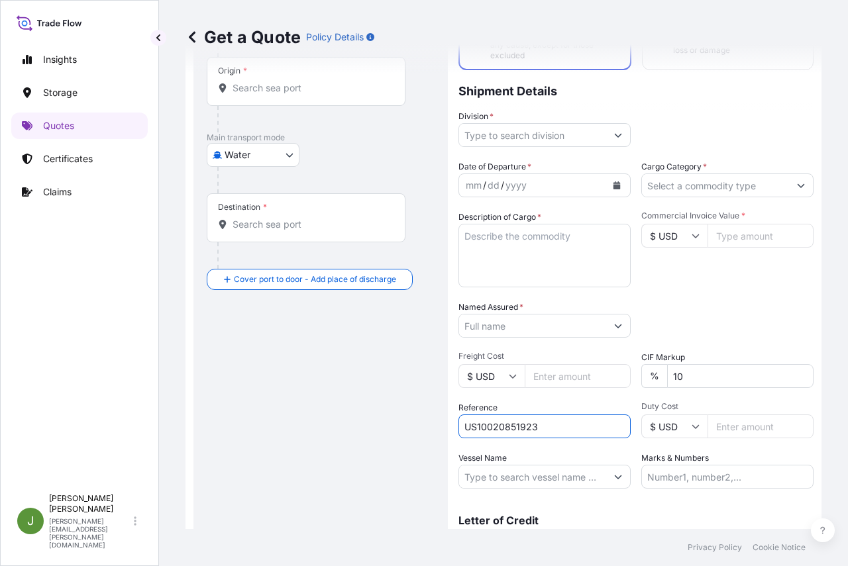
scroll to position [49, 0]
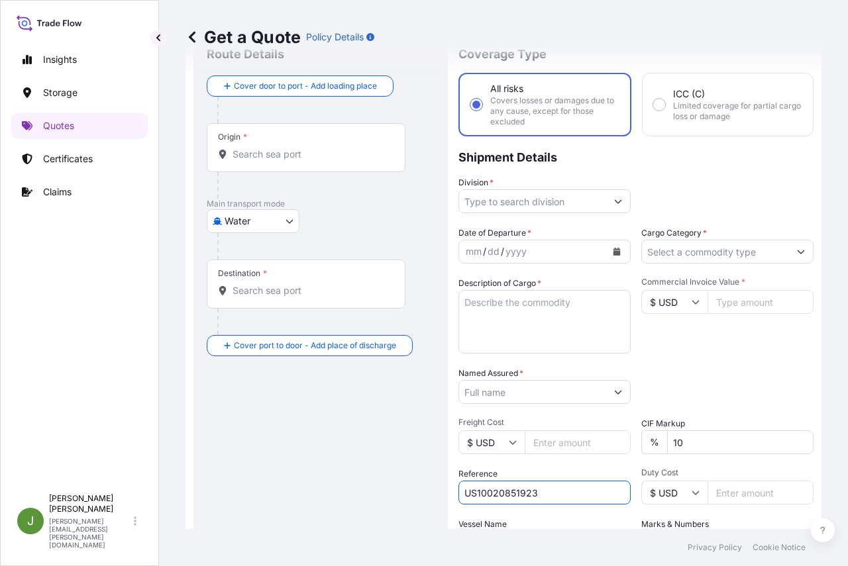
click at [739, 303] on input "Commercial Invoice Value *" at bounding box center [761, 302] width 106 height 24
paste input "43436.74"
type input "43436.74"
click at [544, 201] on input "Division *" at bounding box center [532, 201] width 147 height 24
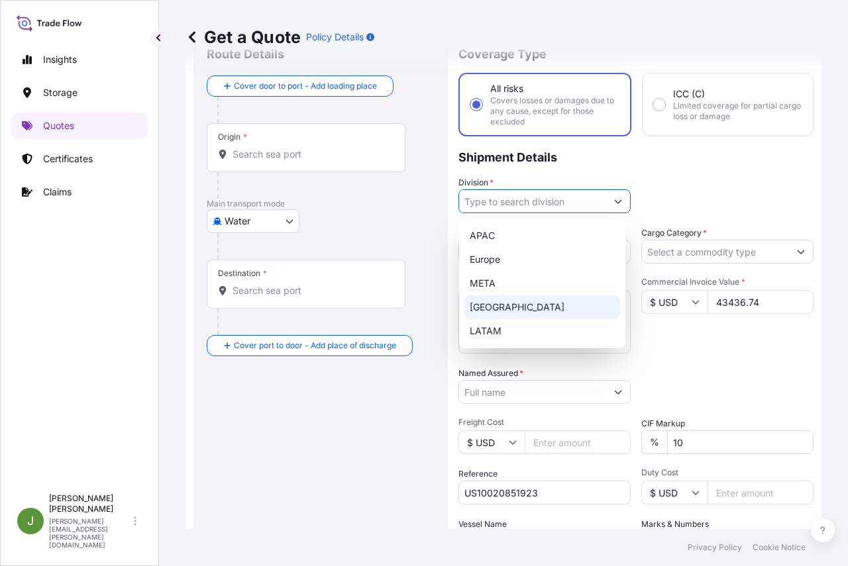
click at [493, 307] on div "[GEOGRAPHIC_DATA]" at bounding box center [542, 307] width 156 height 24
type input "[GEOGRAPHIC_DATA]"
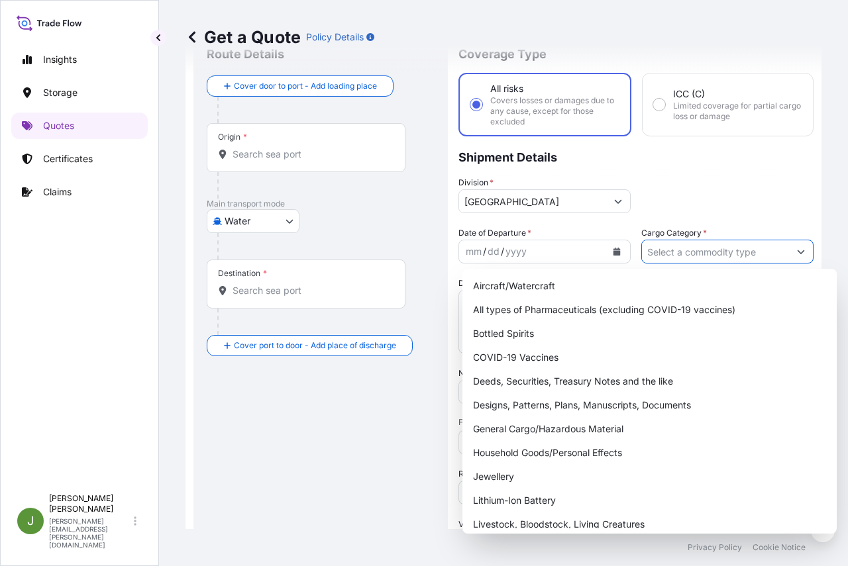
click at [700, 252] on input "Cargo Category *" at bounding box center [715, 252] width 147 height 24
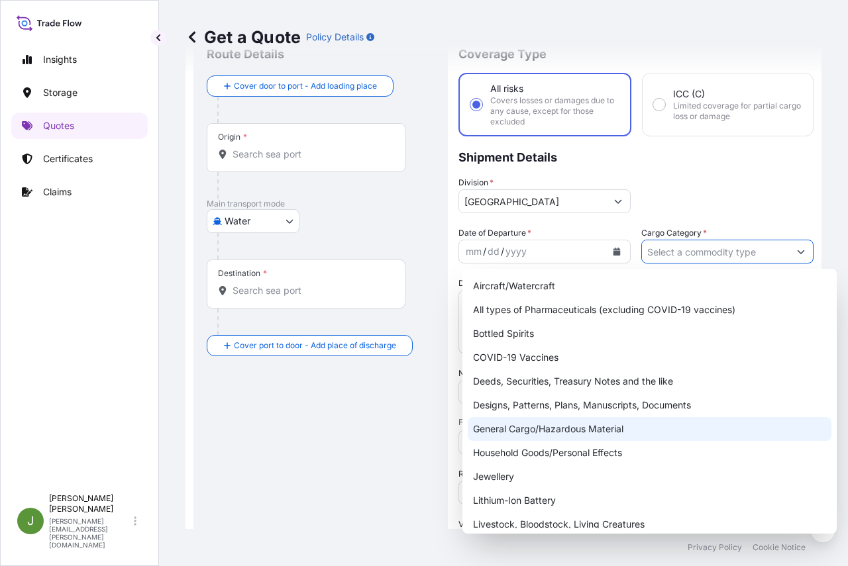
click at [578, 428] on div "General Cargo/Hazardous Material" at bounding box center [650, 429] width 364 height 24
type input "General Cargo/Hazardous Material"
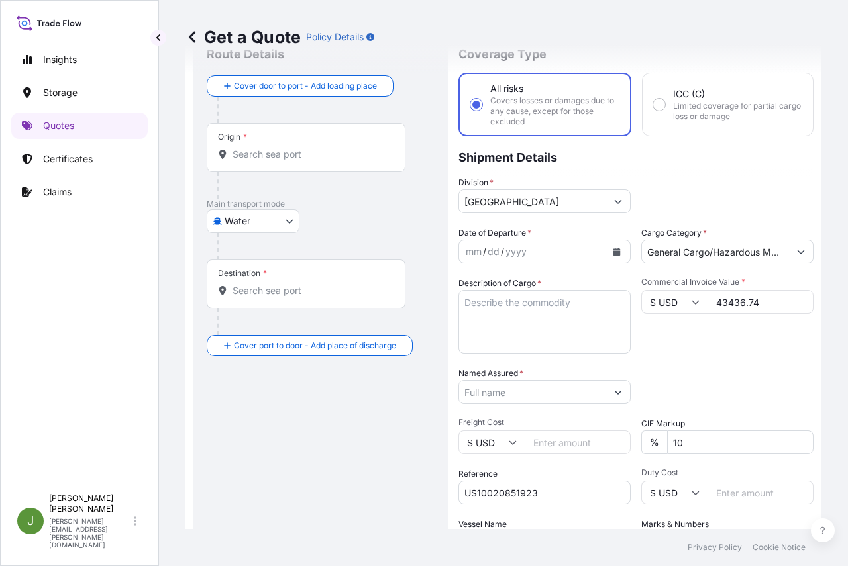
click at [613, 248] on icon "Calendar" at bounding box center [616, 252] width 7 height 8
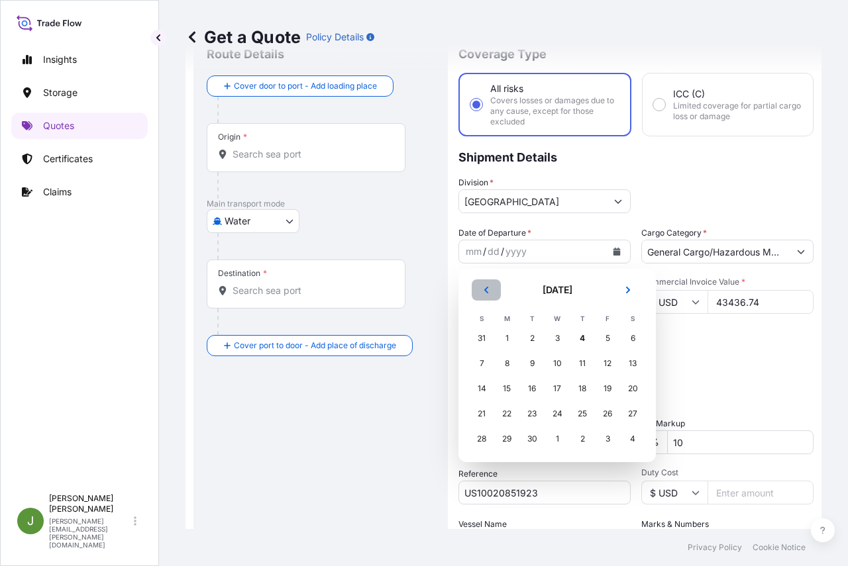
click at [484, 287] on icon "Previous" at bounding box center [486, 290] width 8 height 8
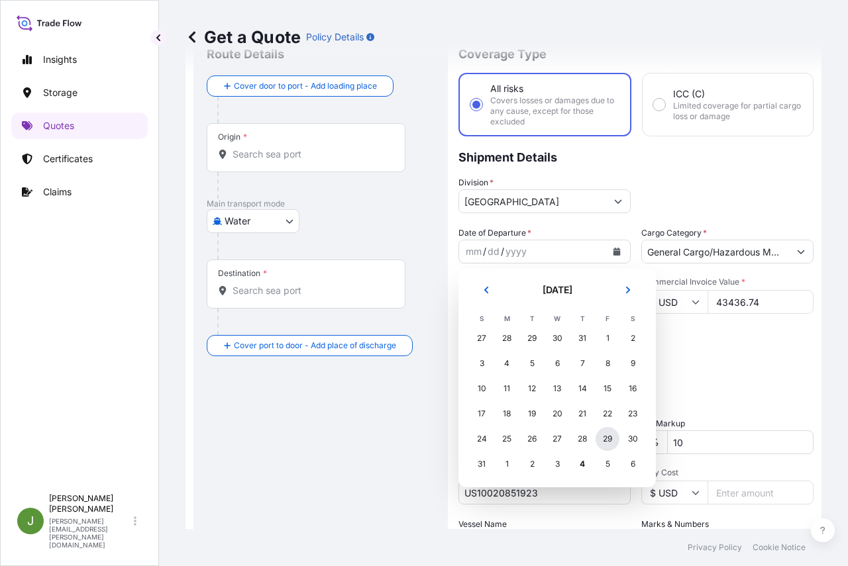
click at [604, 439] on div "29" at bounding box center [608, 439] width 24 height 24
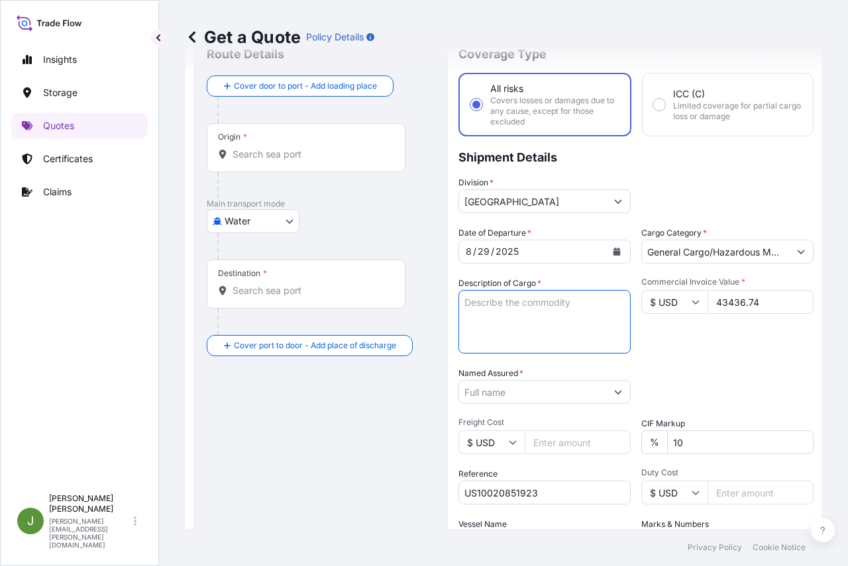
click at [531, 316] on textarea "Description of Cargo *" at bounding box center [544, 322] width 172 height 64
paste textarea "70 DRUMS LOADED INTO 1 40' CONTAINER(S) AROSET 951000 ADHESIVE D181KG UN1133 , …"
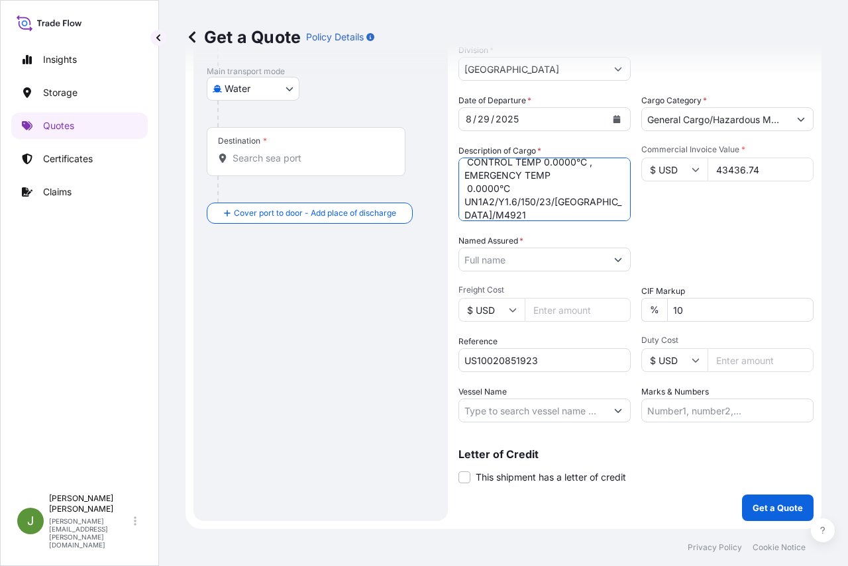
scroll to position [0, 0]
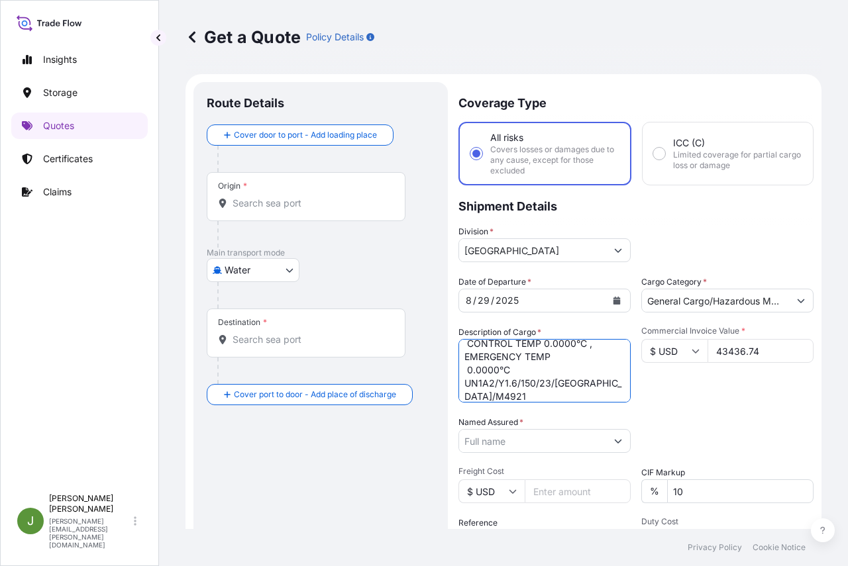
type textarea "70 DRUMS LOADED INTO 1 40' CONTAINER(S) AROSET 951000 ADHESIVE D181KG UN1133 , …"
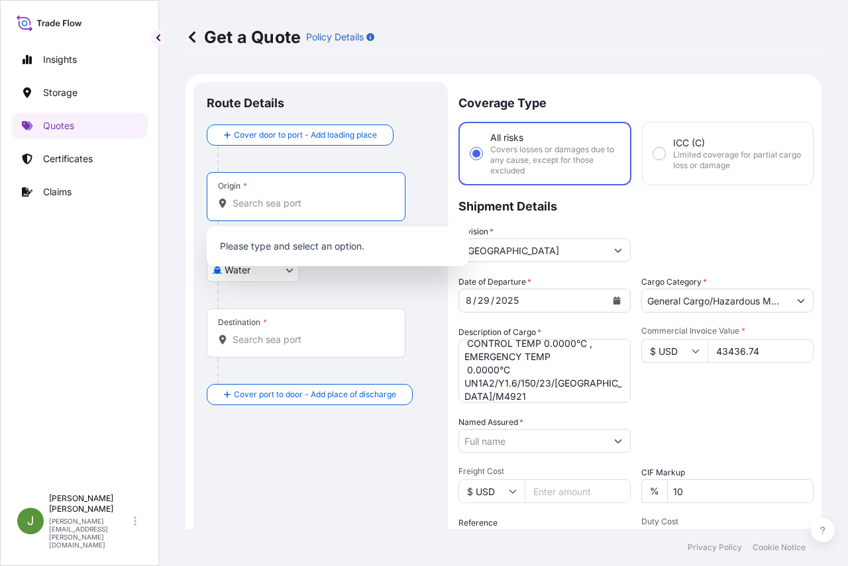
click at [282, 201] on input "Origin *" at bounding box center [311, 203] width 156 height 13
paste input "USCAY"
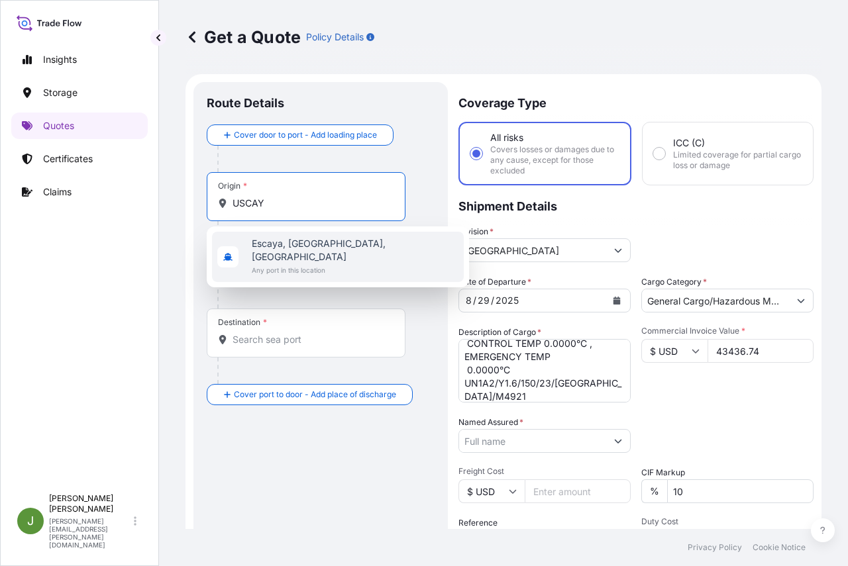
click at [278, 248] on span "Escaya, [GEOGRAPHIC_DATA], [GEOGRAPHIC_DATA]" at bounding box center [355, 250] width 207 height 26
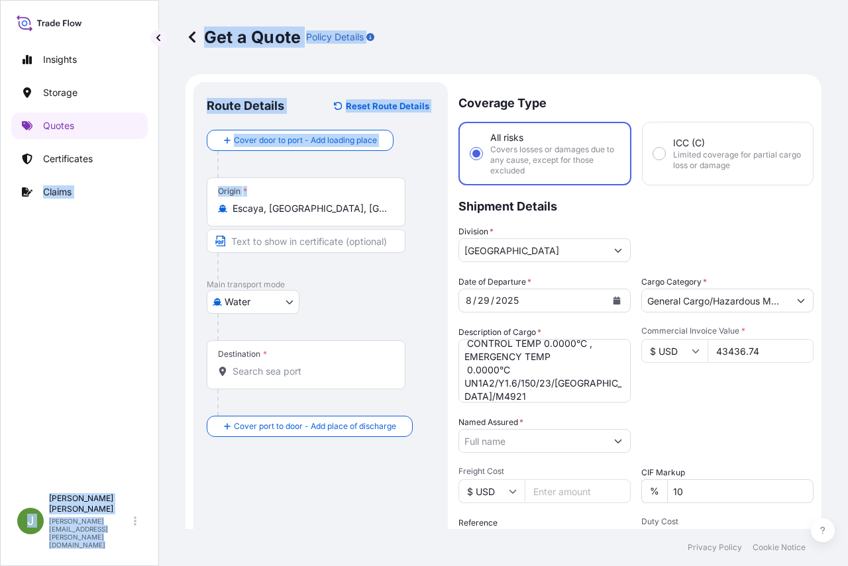
drag, startPoint x: 386, startPoint y: 217, endPoint x: 0, endPoint y: 216, distance: 385.6
click at [0, 216] on div "Insights Storage Quotes Certificates Claims J [PERSON_NAME] [PERSON_NAME][EMAIL…" at bounding box center [424, 283] width 848 height 566
click at [319, 204] on input "Escaya, [GEOGRAPHIC_DATA], [GEOGRAPHIC_DATA]" at bounding box center [311, 208] width 156 height 13
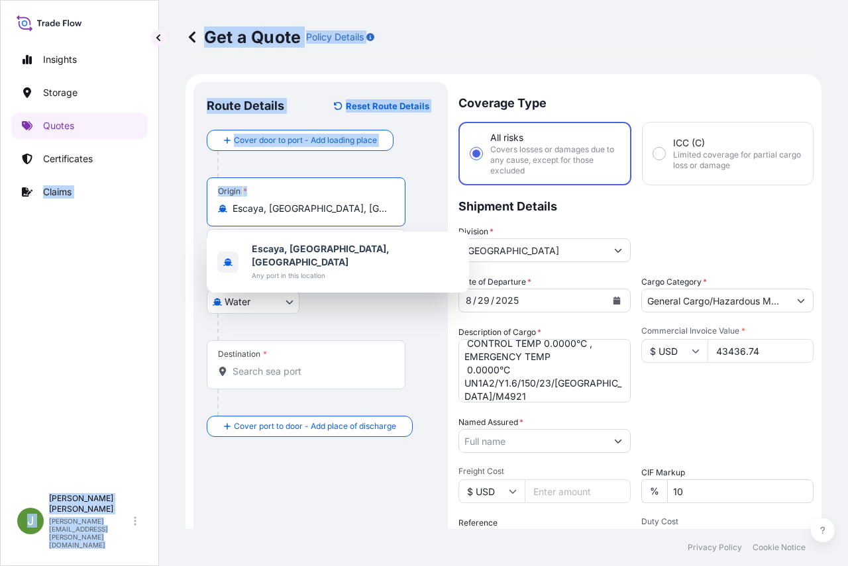
click at [313, 211] on input "Escaya, [GEOGRAPHIC_DATA], [GEOGRAPHIC_DATA]" at bounding box center [311, 208] width 156 height 13
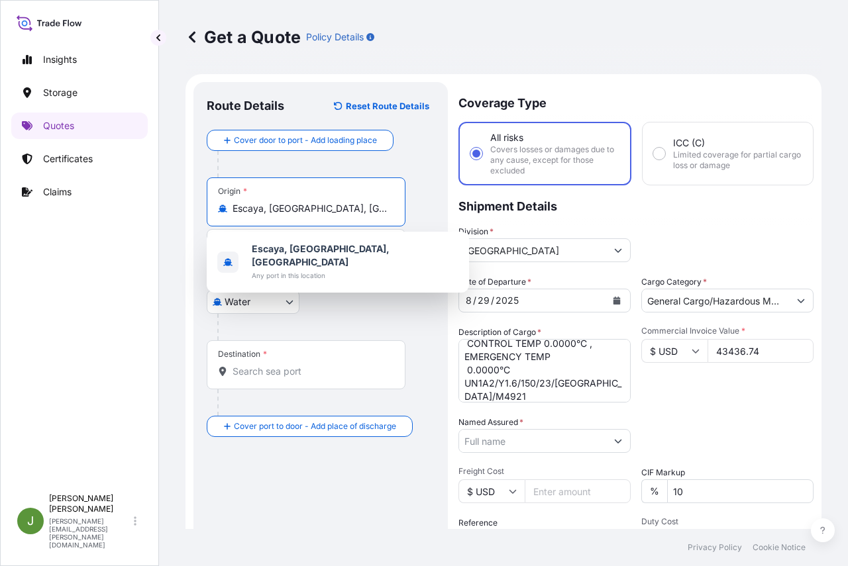
click at [313, 211] on input "Escaya, [GEOGRAPHIC_DATA], [GEOGRAPHIC_DATA]" at bounding box center [311, 208] width 156 height 13
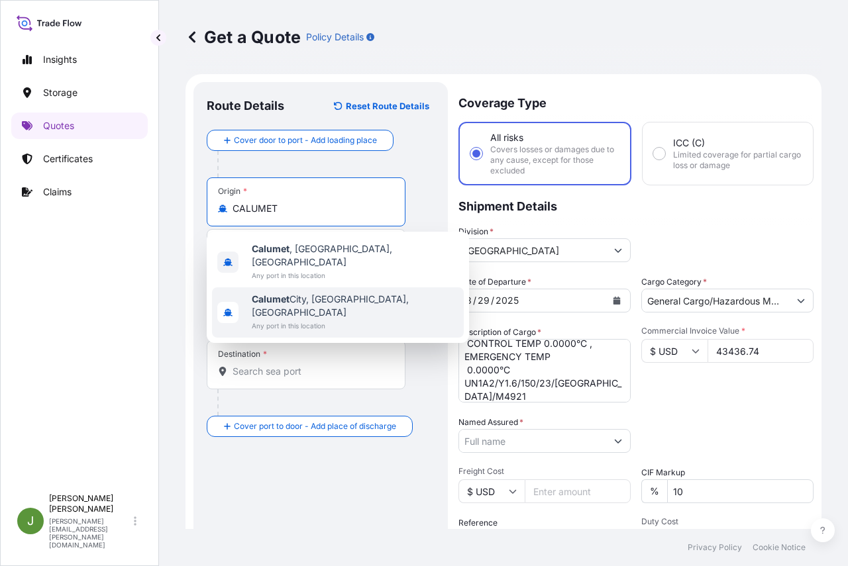
click at [313, 293] on span "[GEOGRAPHIC_DATA], [GEOGRAPHIC_DATA], [GEOGRAPHIC_DATA]" at bounding box center [355, 306] width 207 height 26
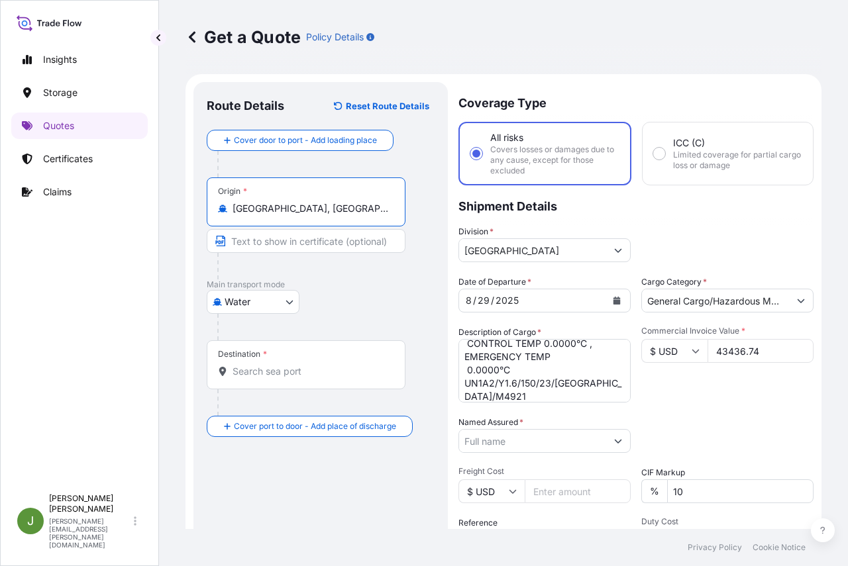
type input "[GEOGRAPHIC_DATA], [GEOGRAPHIC_DATA], [GEOGRAPHIC_DATA]"
click at [268, 369] on input "Destination *" at bounding box center [311, 371] width 156 height 13
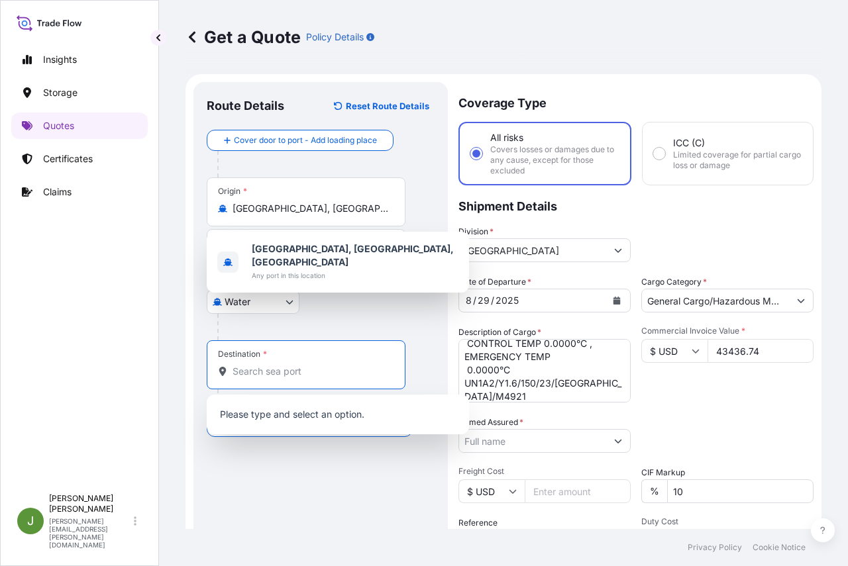
paste input "CNSHA"
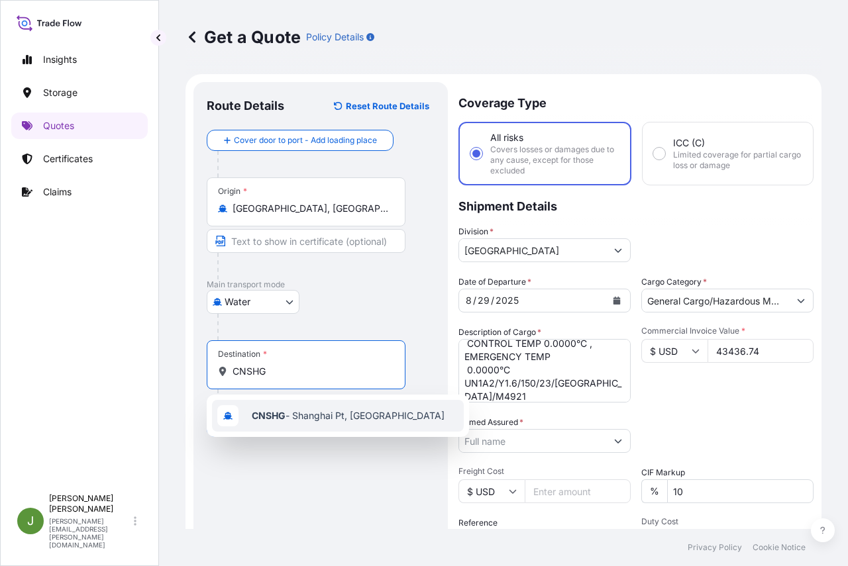
click at [262, 419] on b "CNSHG" at bounding box center [269, 415] width 34 height 11
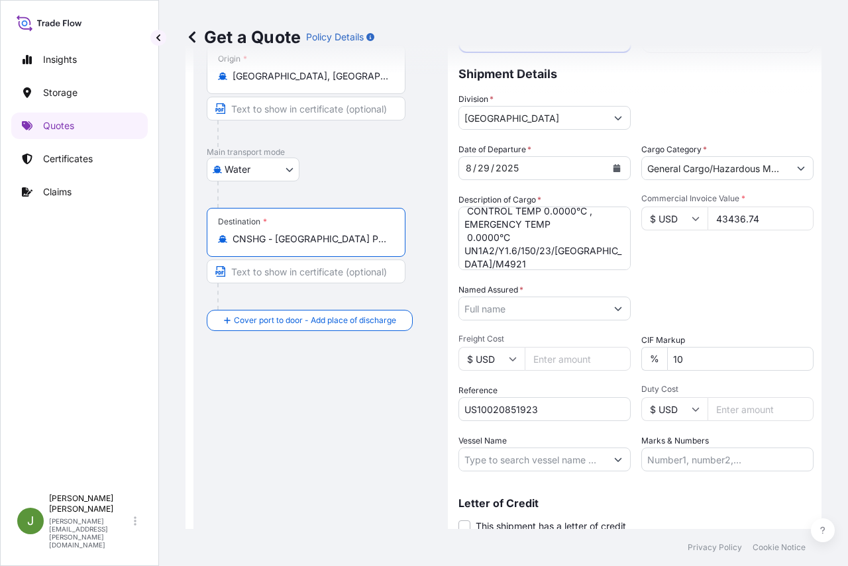
scroll to position [182, 0]
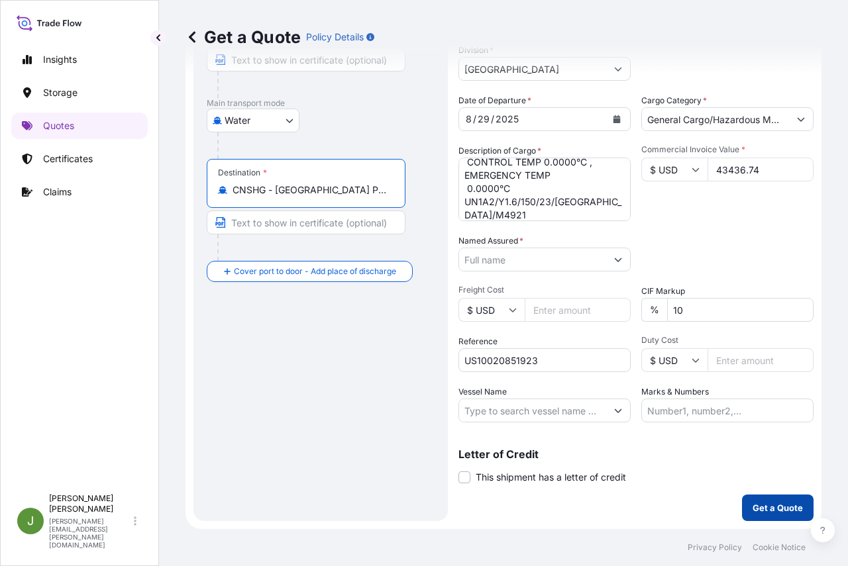
type input "CNSHG - [GEOGRAPHIC_DATA] Pt, [GEOGRAPHIC_DATA]"
click at [768, 505] on p "Get a Quote" at bounding box center [778, 508] width 50 height 13
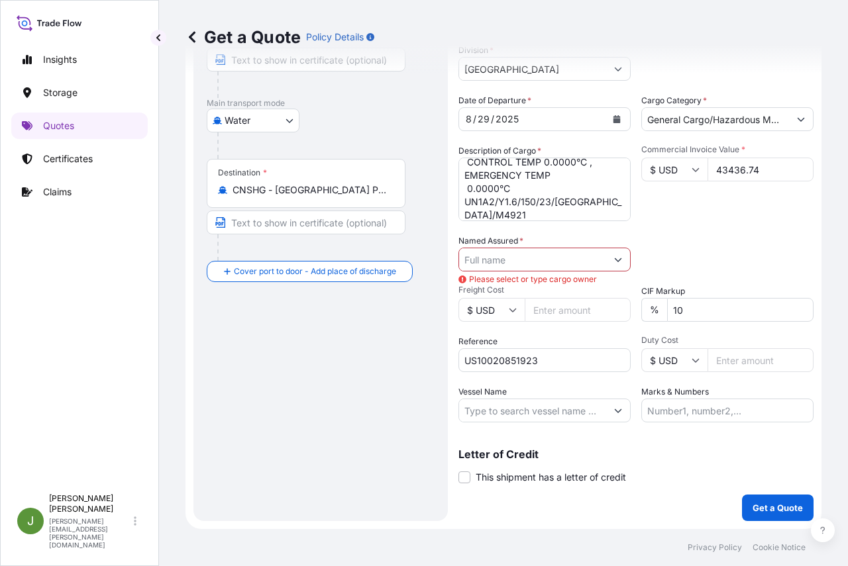
click at [522, 255] on input "Named Assured *" at bounding box center [532, 260] width 147 height 24
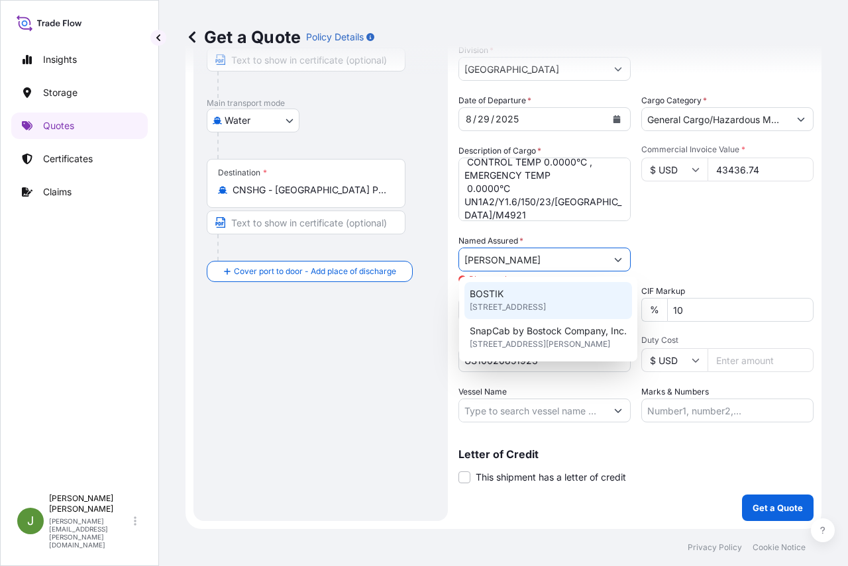
click at [511, 302] on span "[STREET_ADDRESS]" at bounding box center [508, 307] width 76 height 13
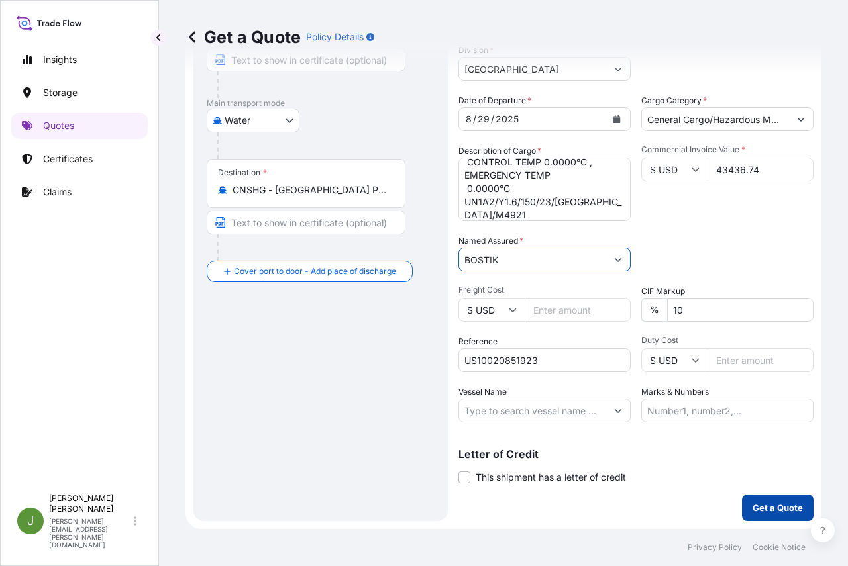
type input "BOSTIK"
click at [763, 507] on p "Get a Quote" at bounding box center [778, 508] width 50 height 13
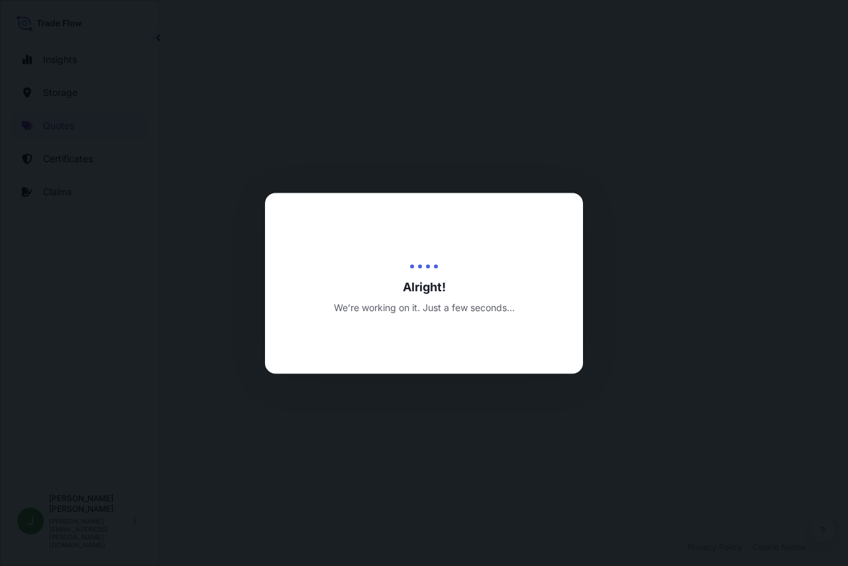
select select "Water"
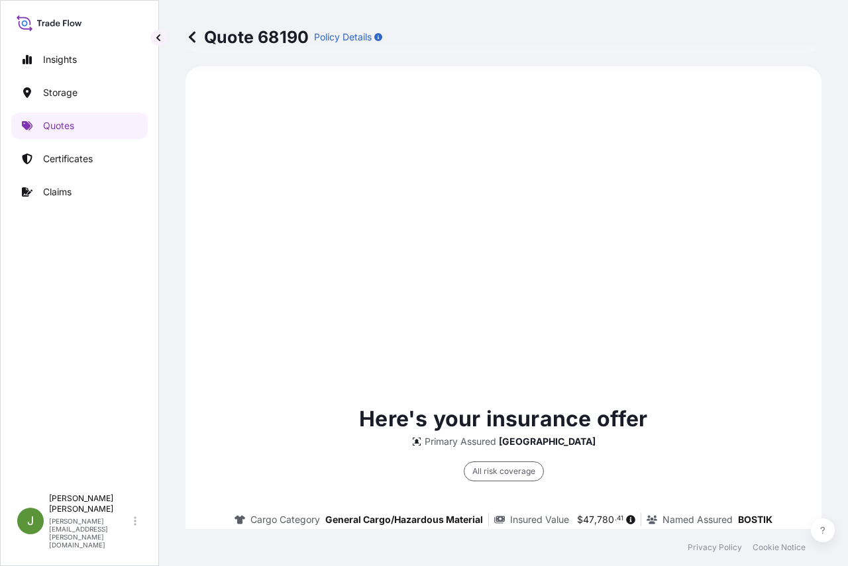
scroll to position [923, 0]
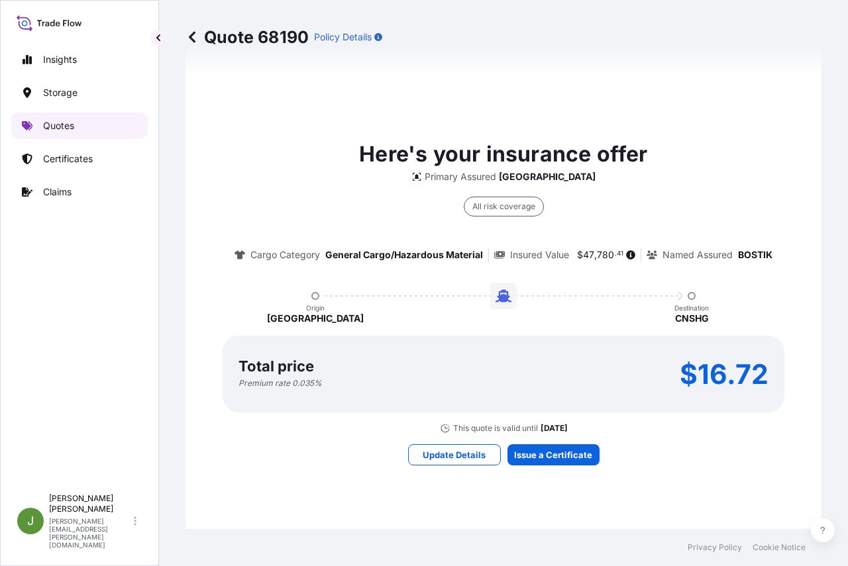
click at [62, 125] on p "Quotes" at bounding box center [58, 125] width 31 height 13
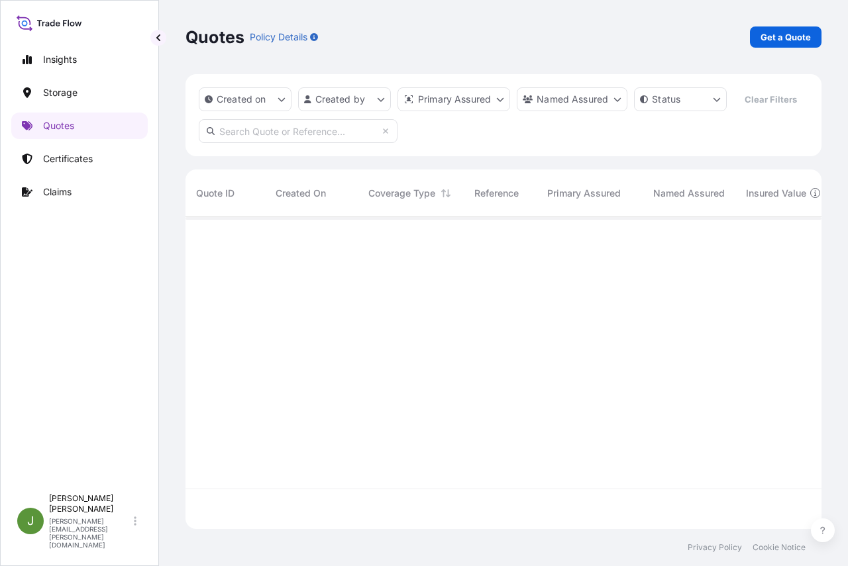
scroll to position [282, 626]
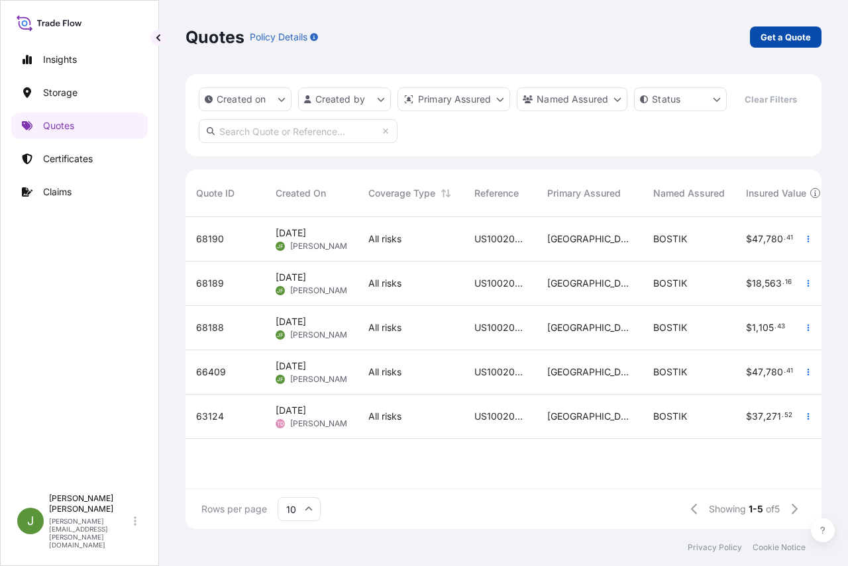
click at [786, 36] on p "Get a Quote" at bounding box center [786, 36] width 50 height 13
select select "Water"
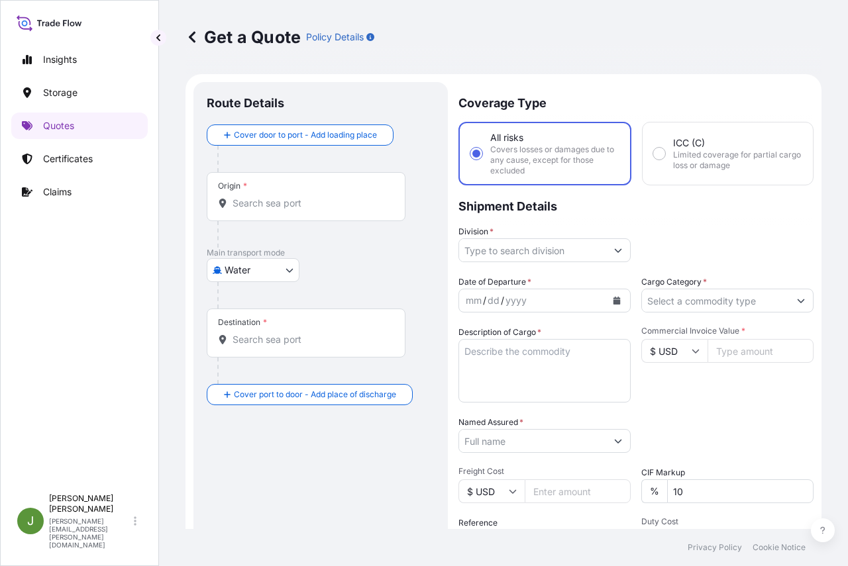
scroll to position [21, 0]
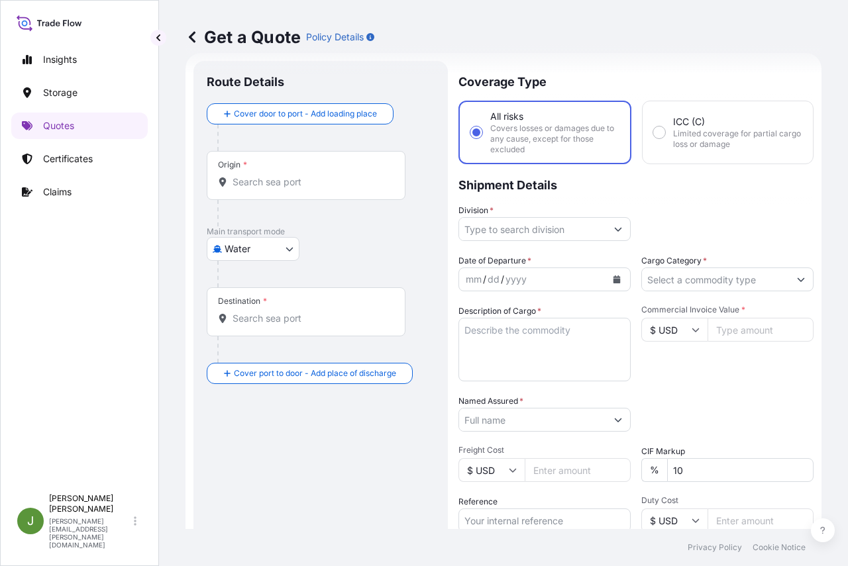
click at [583, 232] on input "Division *" at bounding box center [532, 229] width 147 height 24
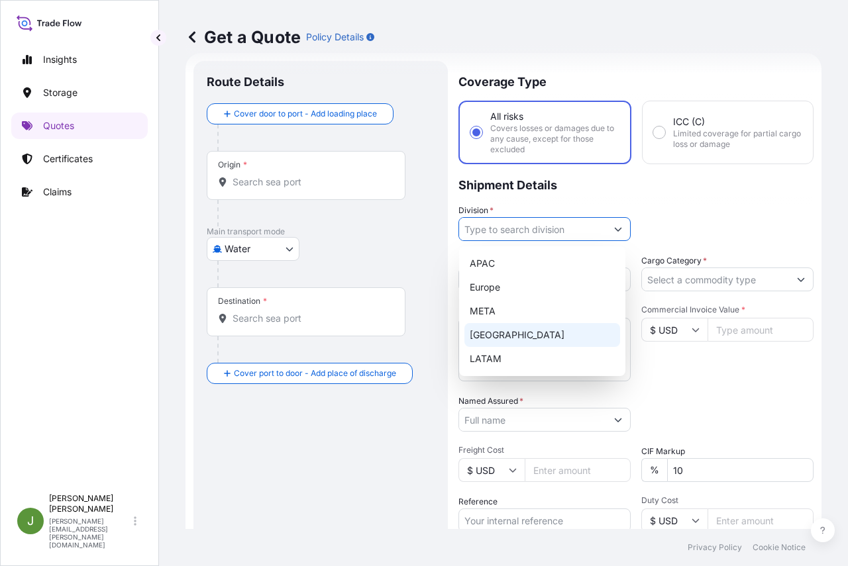
click at [492, 334] on div "[GEOGRAPHIC_DATA]" at bounding box center [542, 335] width 156 height 24
type input "[GEOGRAPHIC_DATA]"
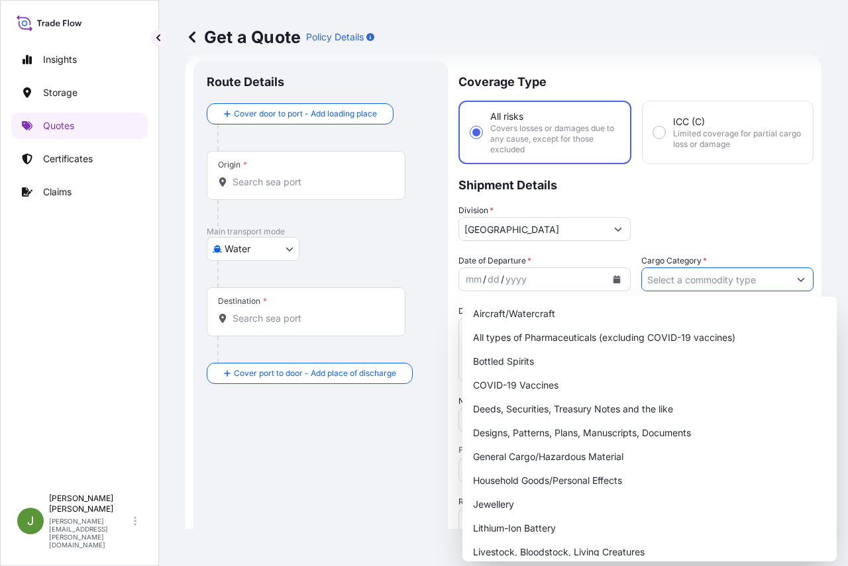
click at [678, 276] on input "Cargo Category *" at bounding box center [715, 280] width 147 height 24
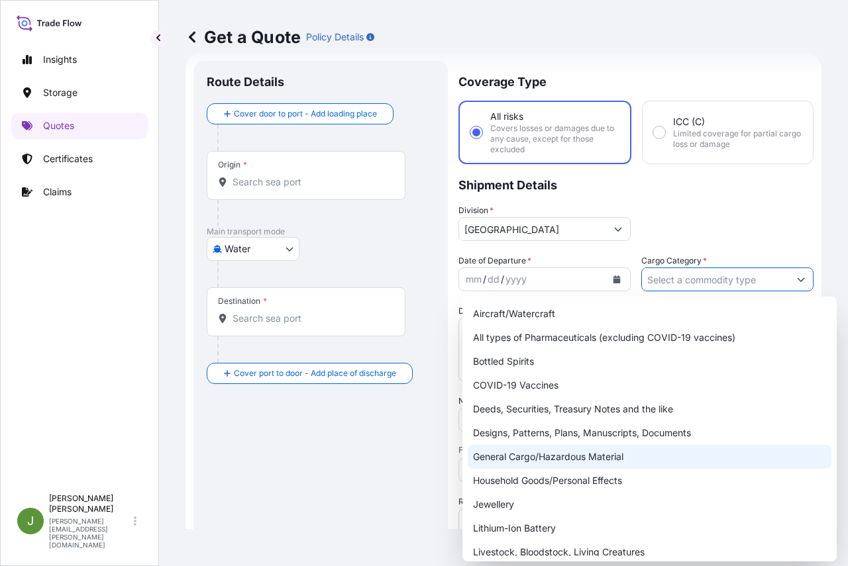
click at [564, 456] on div "General Cargo/Hazardous Material" at bounding box center [650, 457] width 364 height 24
type input "General Cargo/Hazardous Material"
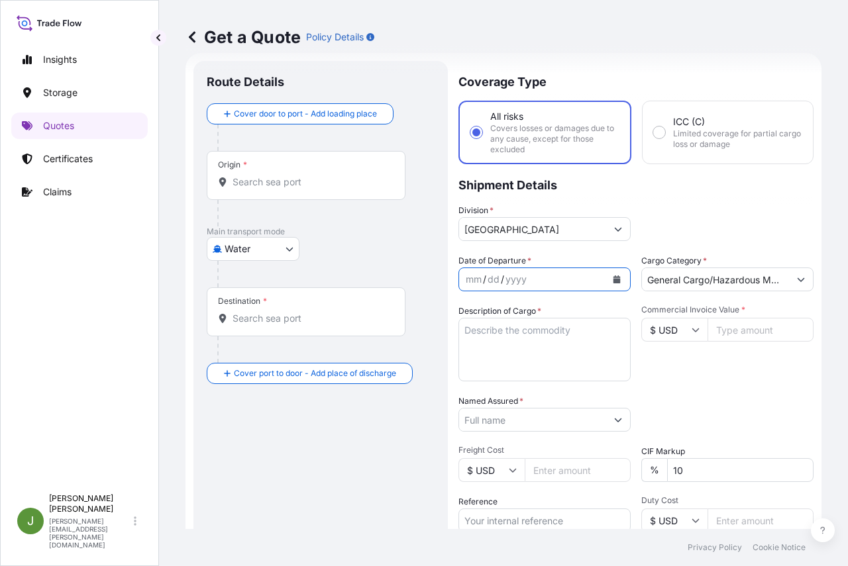
click at [615, 277] on icon "Calendar" at bounding box center [616, 280] width 7 height 8
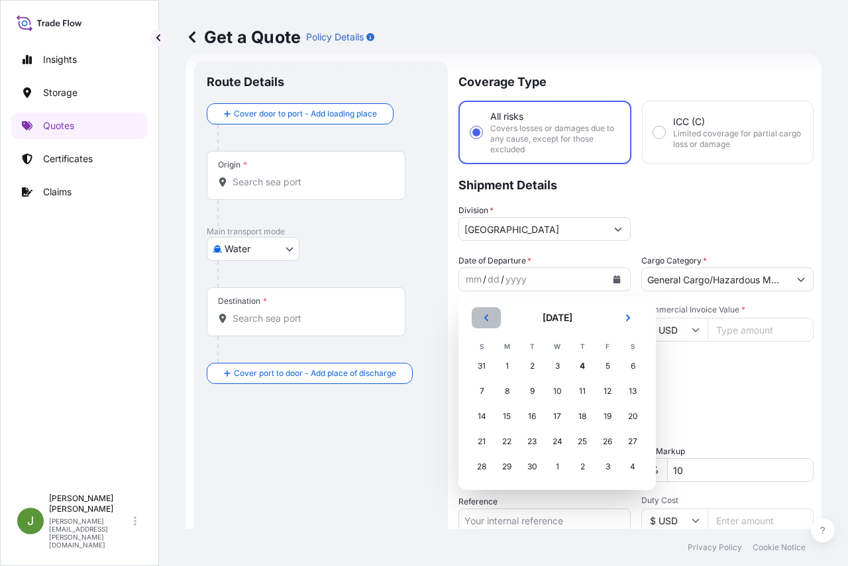
click at [489, 312] on button "Previous" at bounding box center [486, 317] width 29 height 21
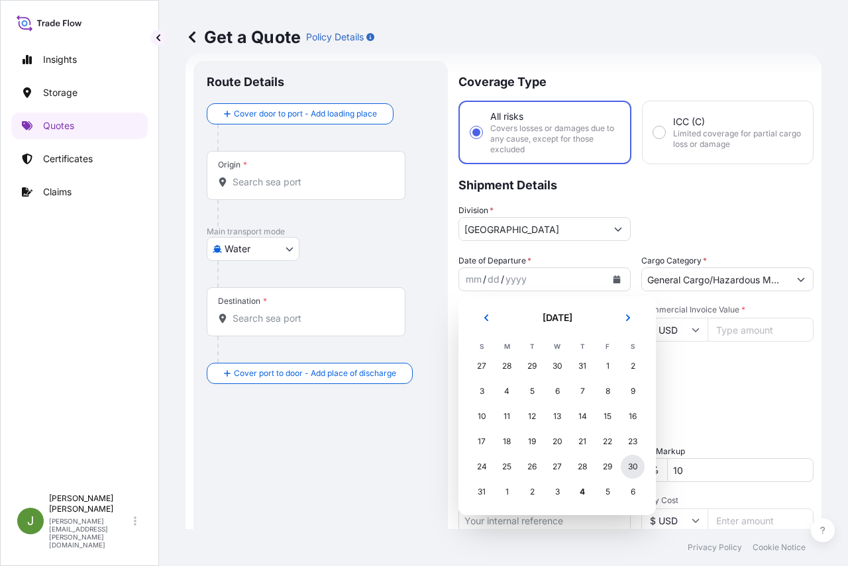
click at [629, 466] on div "30" at bounding box center [633, 467] width 24 height 24
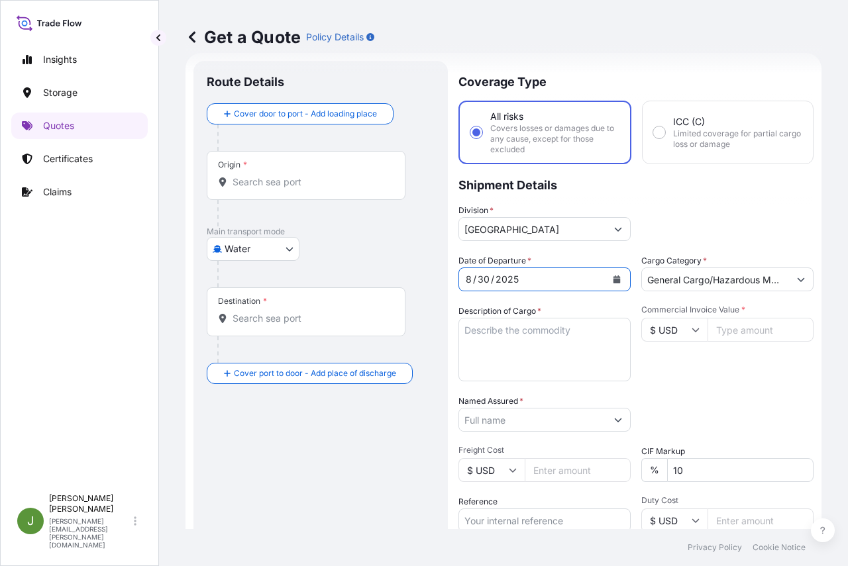
click at [733, 329] on input "Commercial Invoice Value *" at bounding box center [761, 330] width 106 height 24
paste input "56160.00"
type input "56160.00"
click at [556, 352] on textarea "Description of Cargo *" at bounding box center [544, 350] width 172 height 64
paste textarea "48 DRUMS LOADED INTO 1 40' CONTAINER(S) ADCOTE(TM) 37P295 195 KG PLASTIC DRUM"
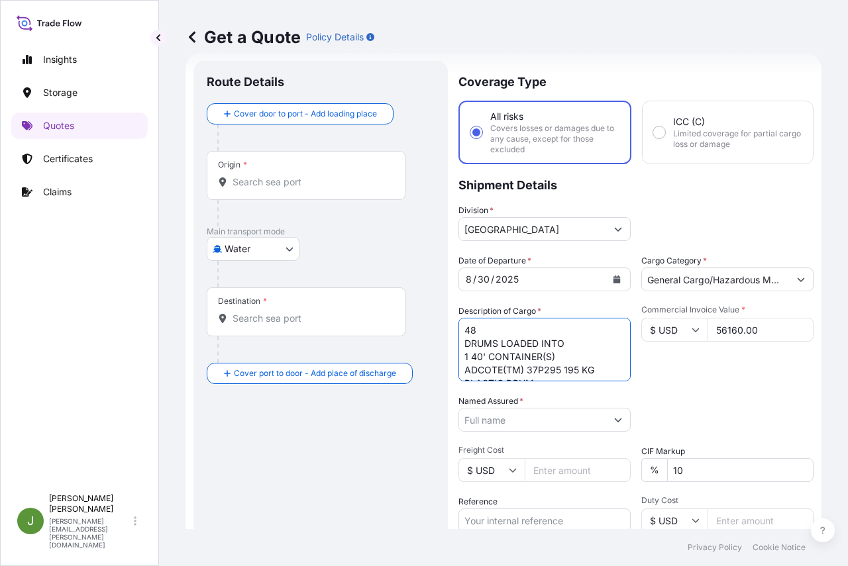
scroll to position [8, 0]
type textarea "48 DRUMS LOADED INTO 1 40' CONTAINER(S) ADCOTE(TM) 37P295 195 KG PLASTIC DRUM"
click at [597, 417] on div at bounding box center [544, 420] width 172 height 24
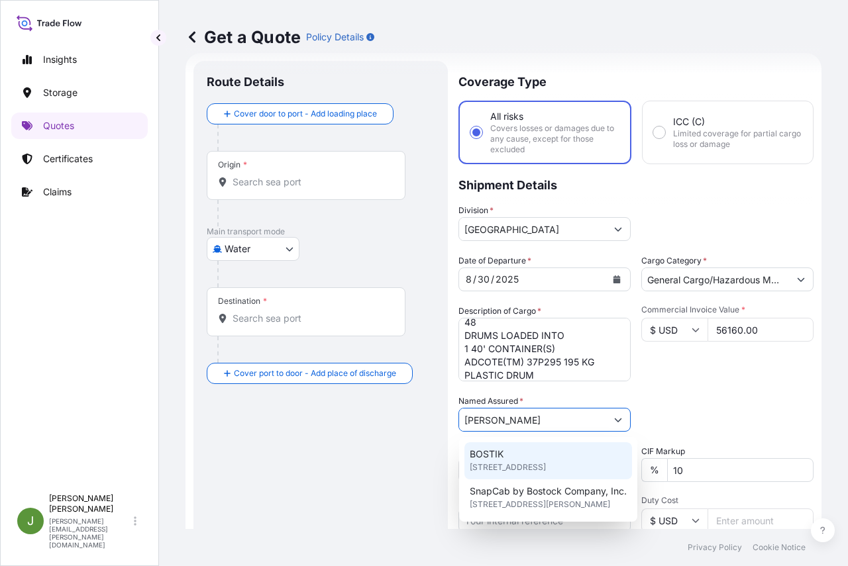
click at [519, 462] on span "[STREET_ADDRESS]" at bounding box center [508, 467] width 76 height 13
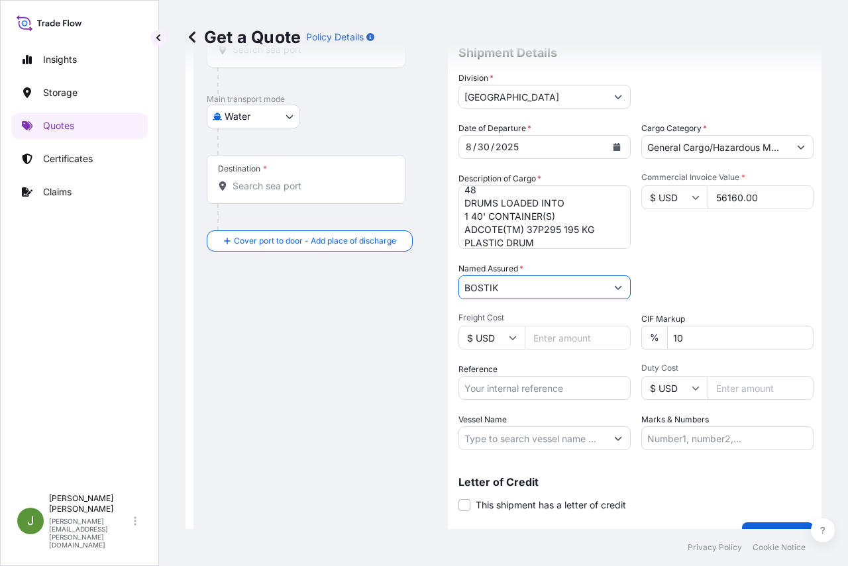
scroll to position [182, 0]
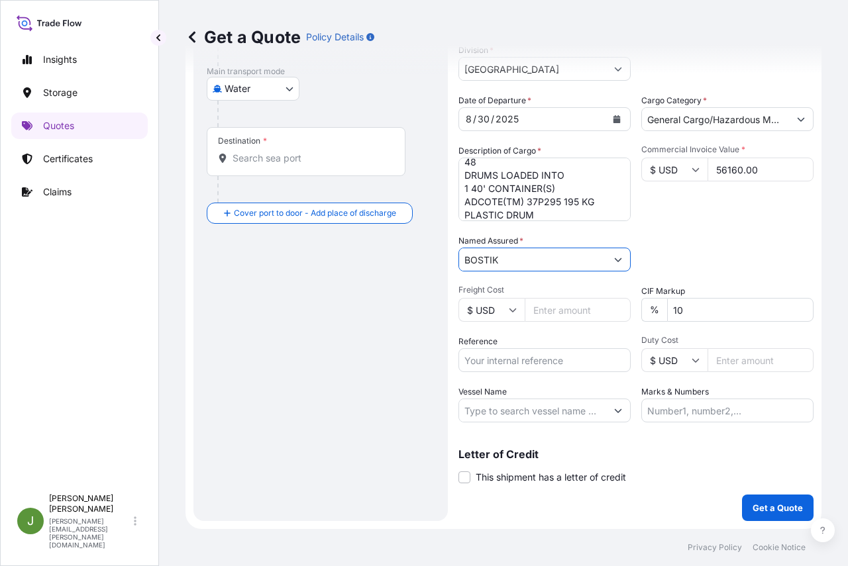
type input "BOSTIK"
click at [521, 366] on input "Reference" at bounding box center [544, 360] width 172 height 24
click at [533, 358] on input "US1" at bounding box center [544, 360] width 172 height 24
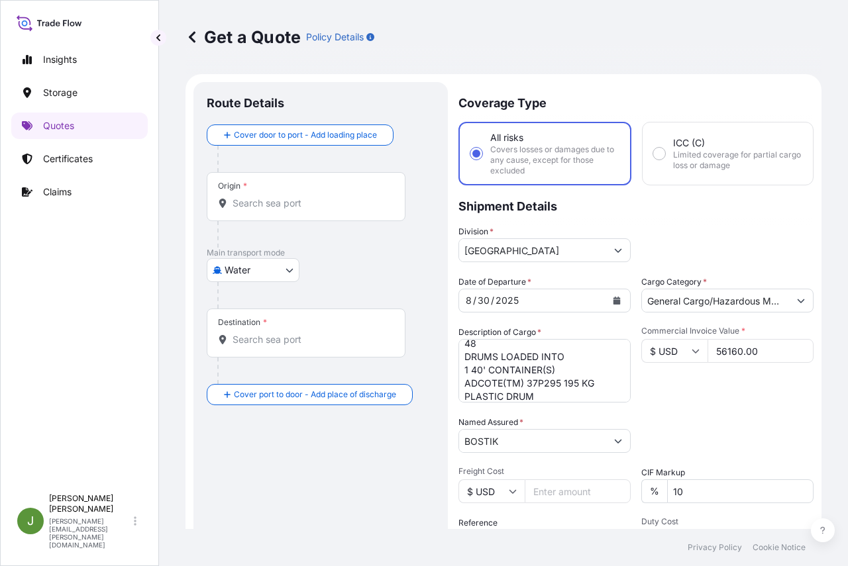
type input "US10020844241"
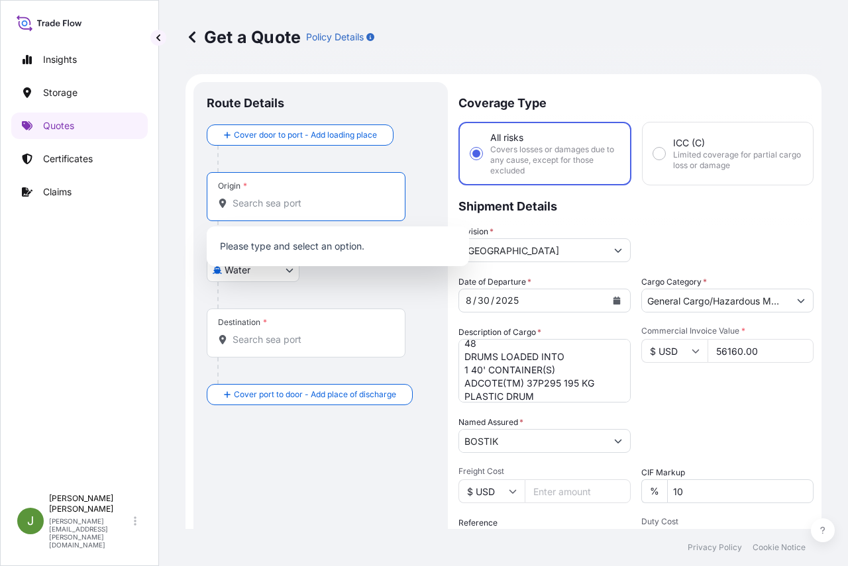
click at [303, 207] on input "Origin *" at bounding box center [311, 203] width 156 height 13
paste input "USCHI"
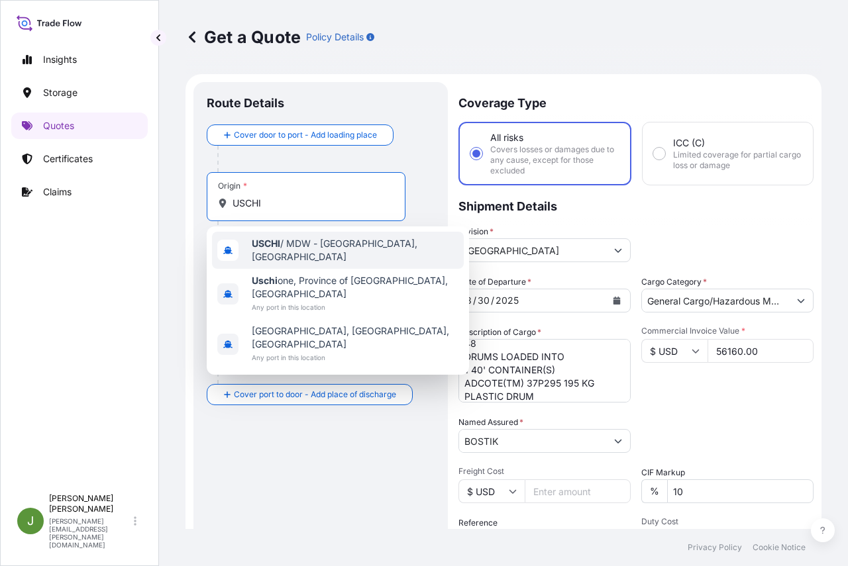
click at [272, 249] on b "USCHI" at bounding box center [266, 243] width 28 height 11
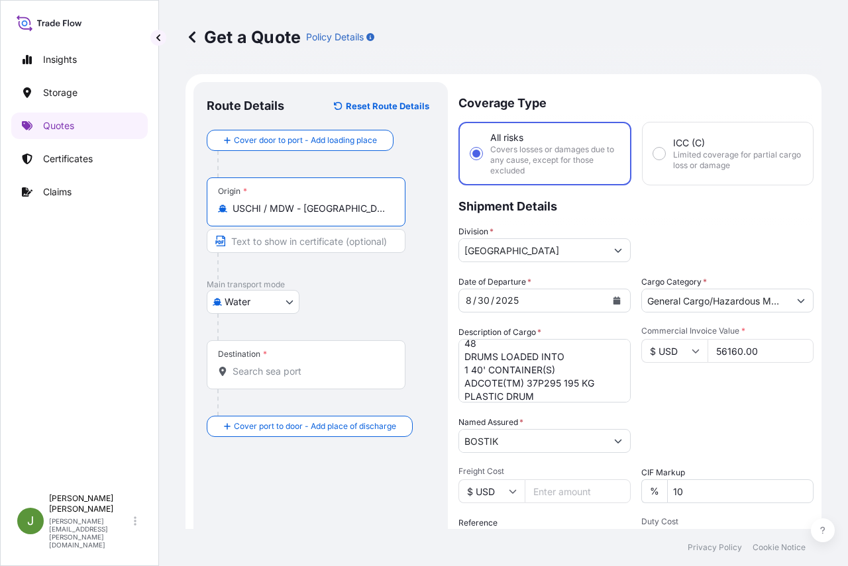
type input "USCHI / MDW - [GEOGRAPHIC_DATA], [GEOGRAPHIC_DATA]"
click at [253, 384] on div "Destination *" at bounding box center [306, 365] width 199 height 49
click at [253, 378] on input "Destination *" at bounding box center [311, 371] width 156 height 13
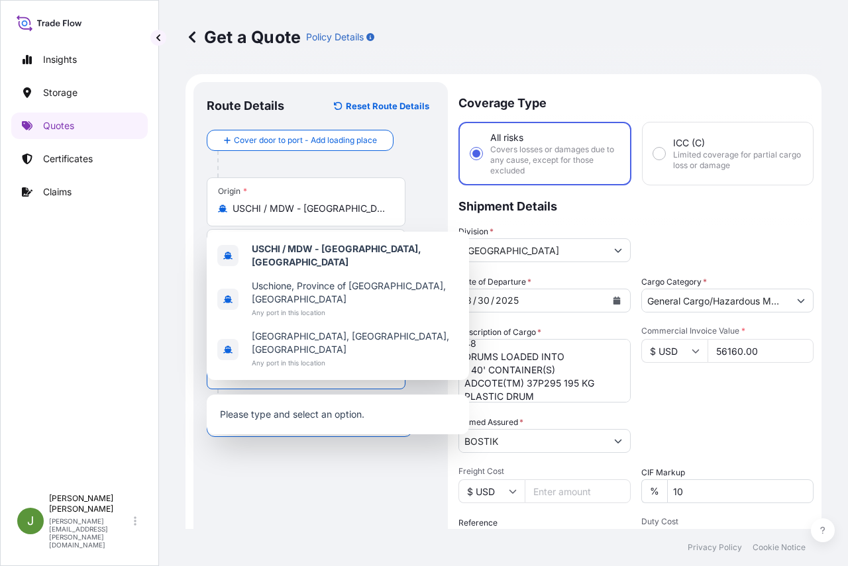
paste input "TWKHH"
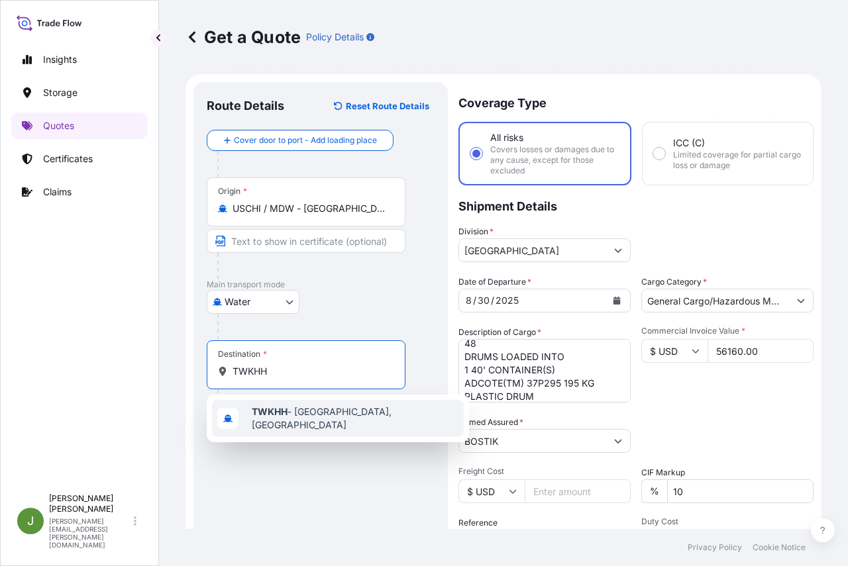
click at [274, 410] on b "TWKHH" at bounding box center [270, 411] width 36 height 11
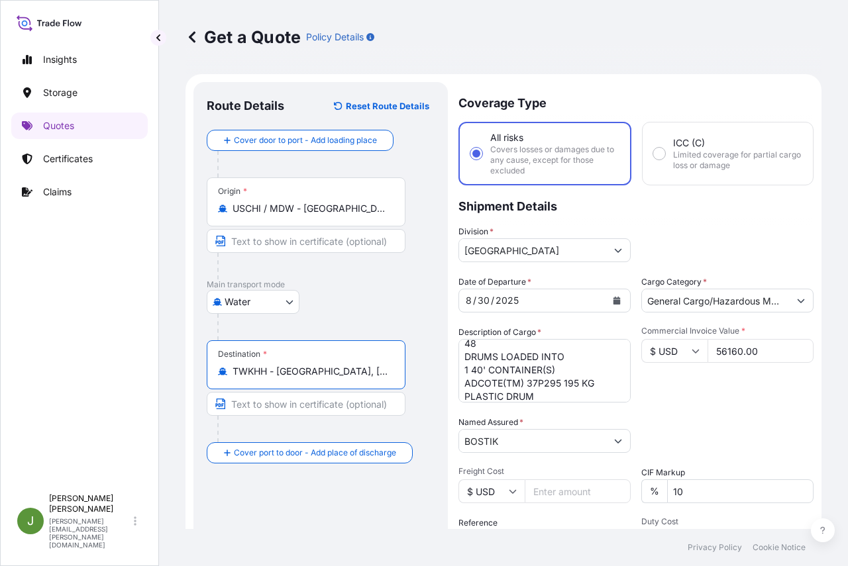
type input "TWKHH - [GEOGRAPHIC_DATA], [GEOGRAPHIC_DATA]"
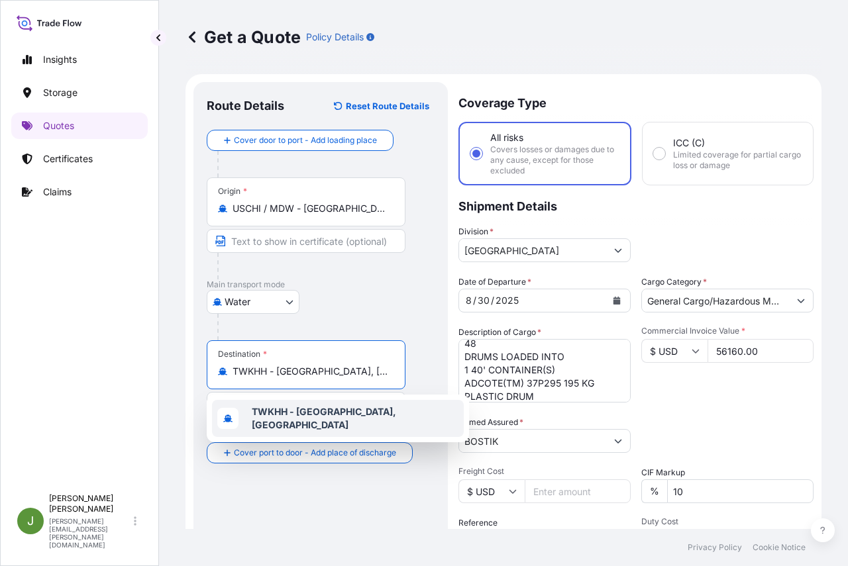
click at [369, 425] on div "TWKHH - [GEOGRAPHIC_DATA], [GEOGRAPHIC_DATA]" at bounding box center [338, 418] width 252 height 37
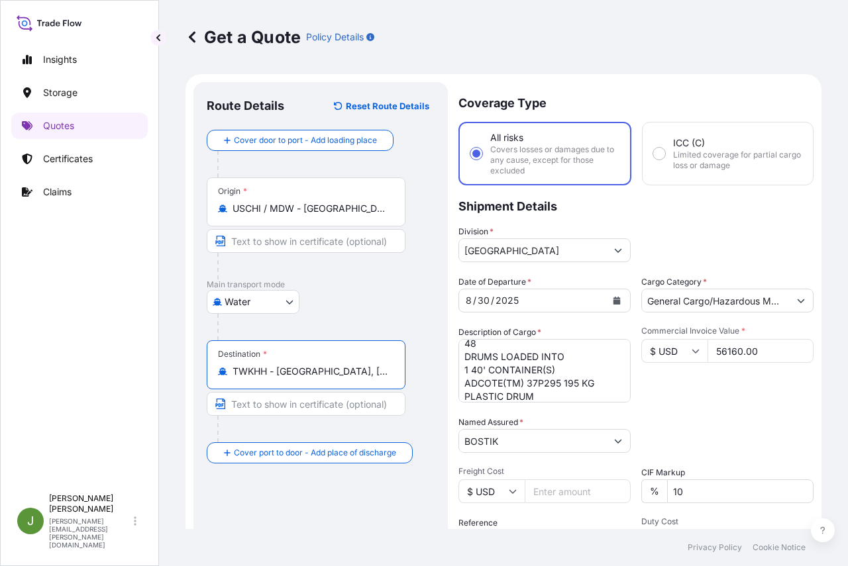
scroll to position [182, 0]
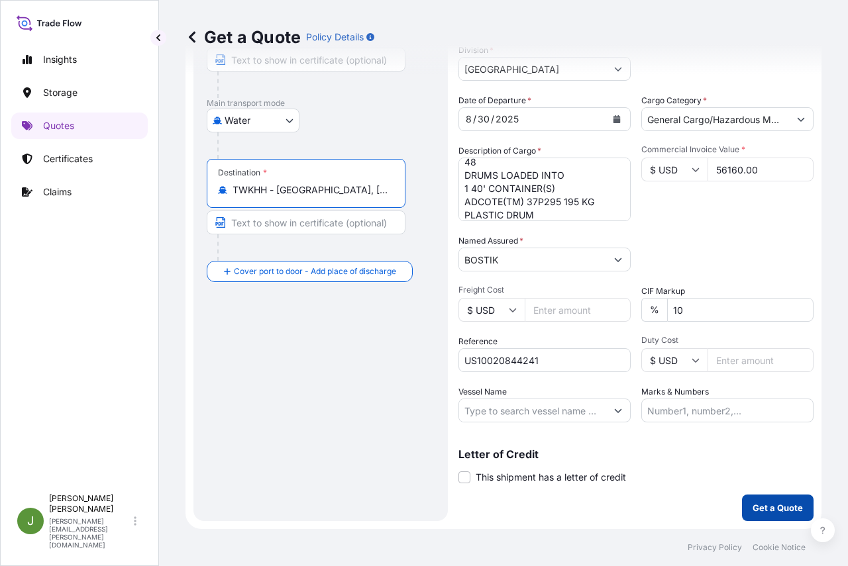
click at [763, 502] on p "Get a Quote" at bounding box center [778, 508] width 50 height 13
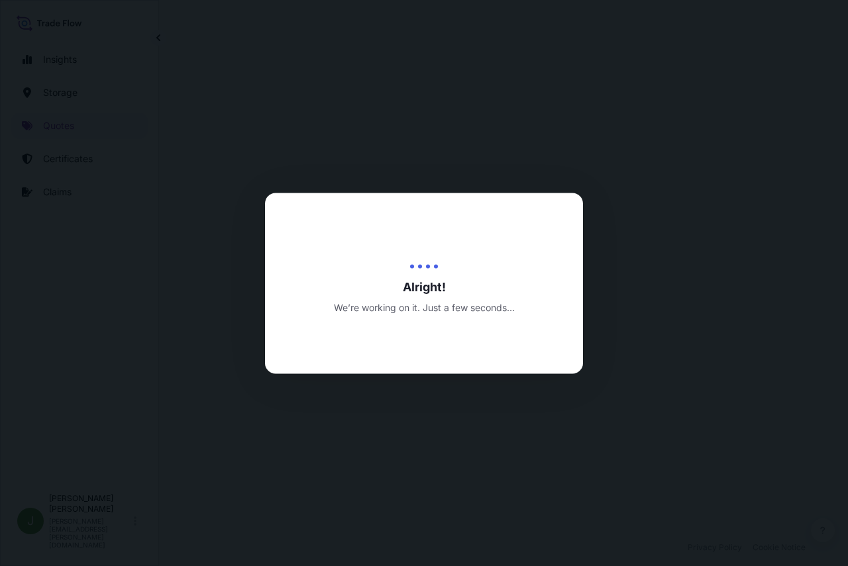
scroll to position [658, 0]
select select "Water"
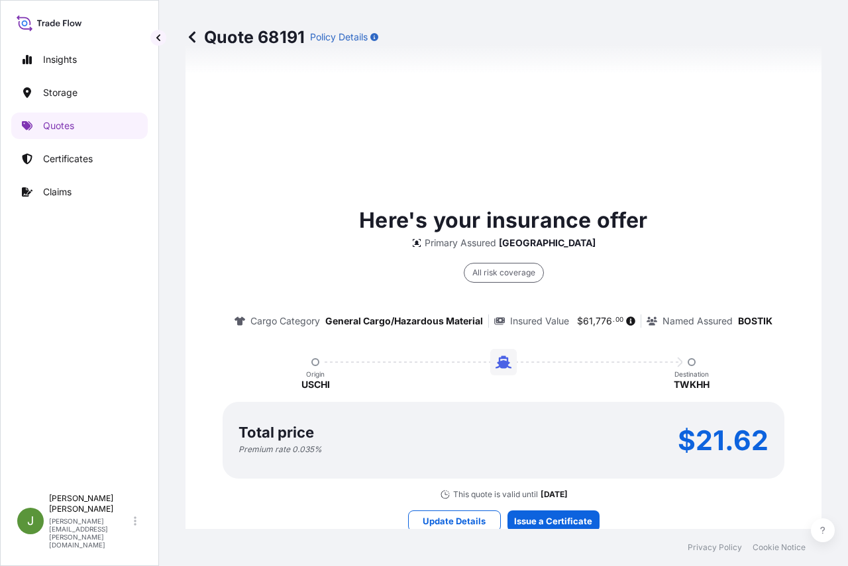
scroll to position [923, 0]
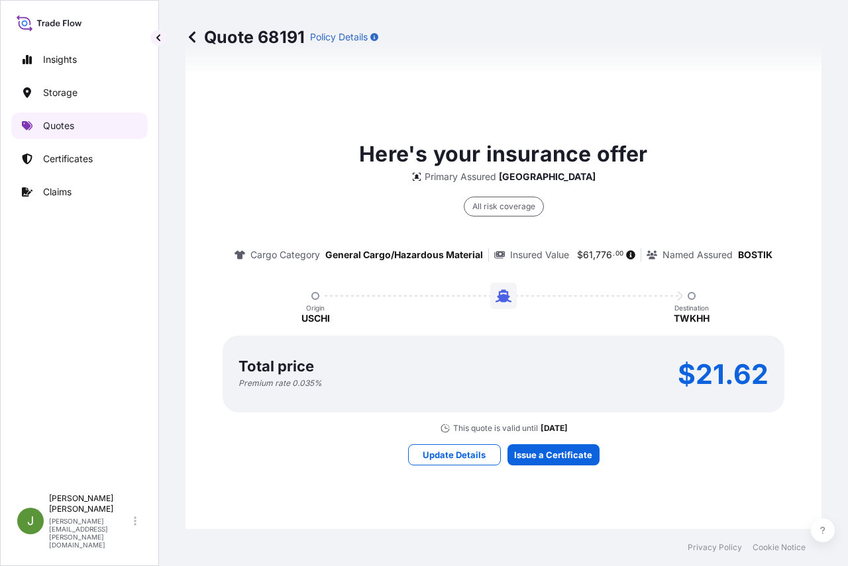
click at [69, 127] on p "Quotes" at bounding box center [58, 125] width 31 height 13
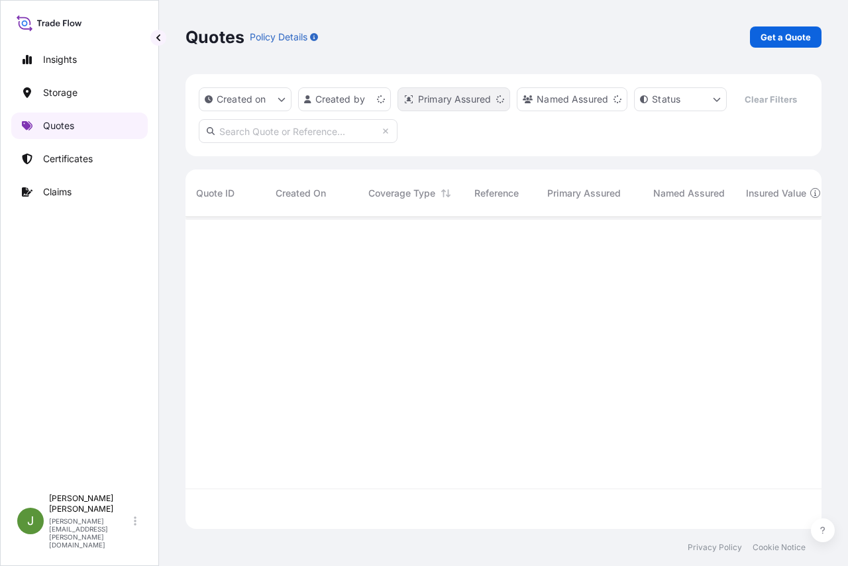
scroll to position [282, 626]
click at [274, 143] on input "text" at bounding box center [298, 131] width 199 height 24
paste input "US10020851923"
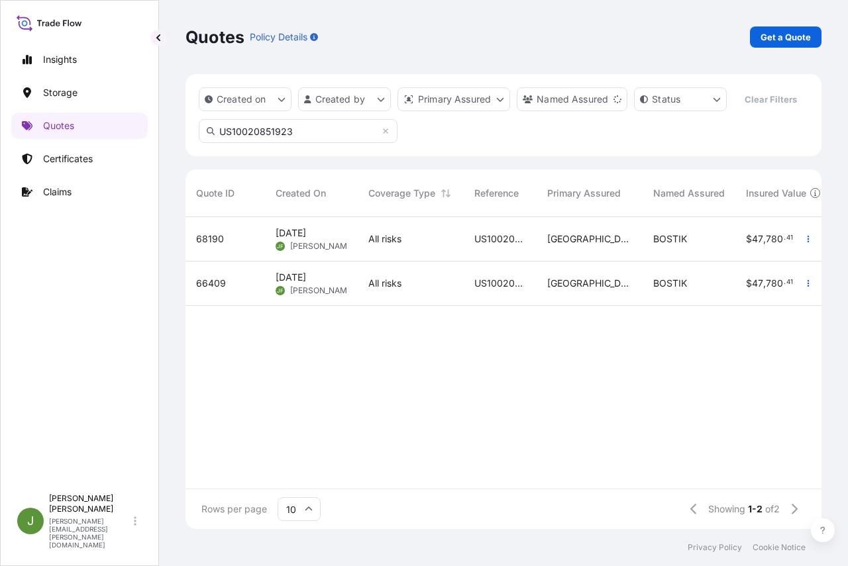
type input "US10020851923"
click at [529, 306] on div "US10020851923" at bounding box center [500, 284] width 73 height 44
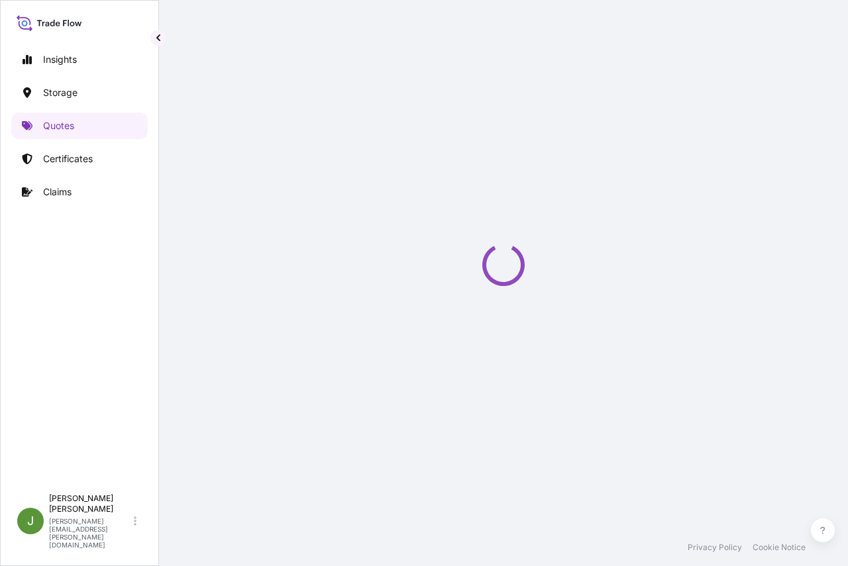
select select "Water"
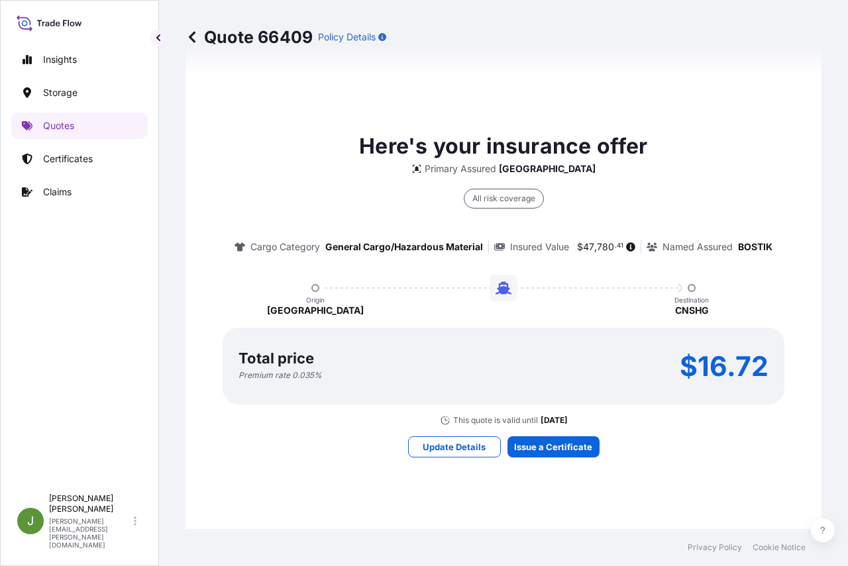
scroll to position [997, 0]
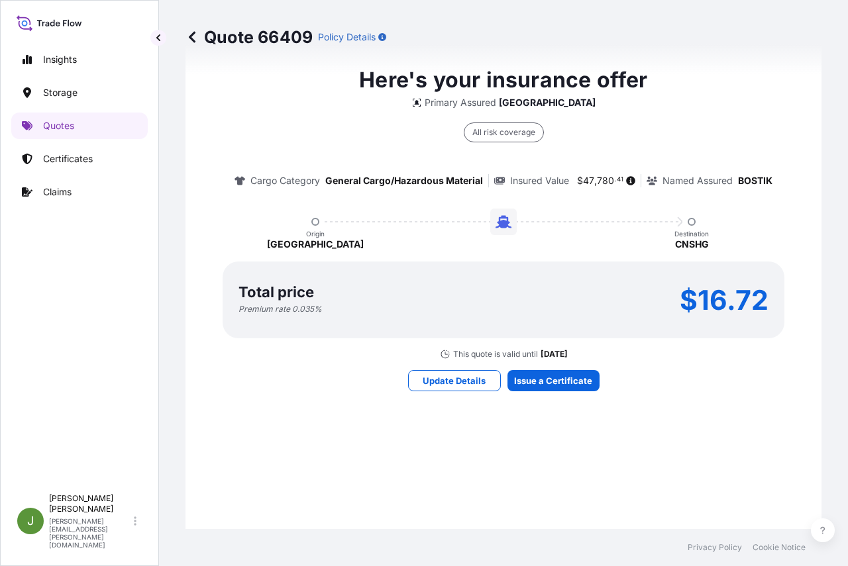
click at [545, 447] on div "Here's your insurance offer Primary Assured York All risk coverage Cargo Catego…" at bounding box center [503, 228] width 599 height 964
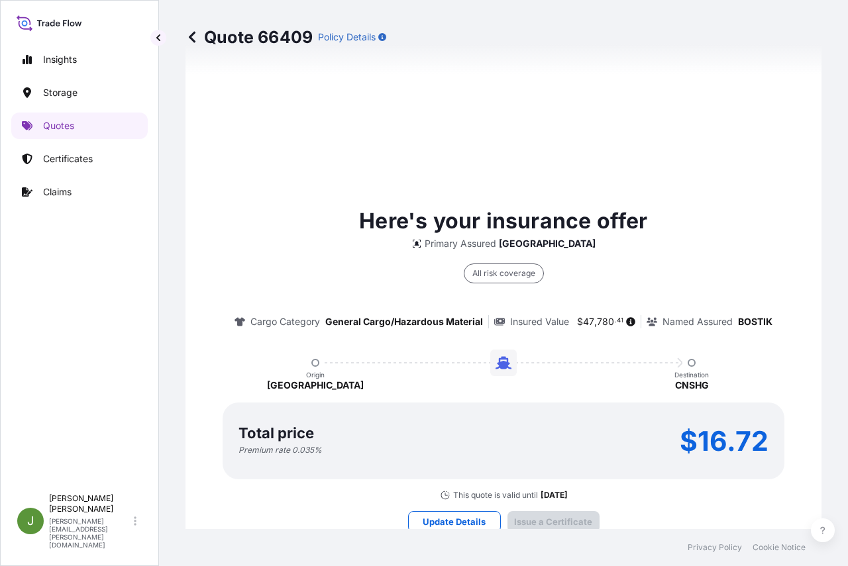
scroll to position [2027, 0]
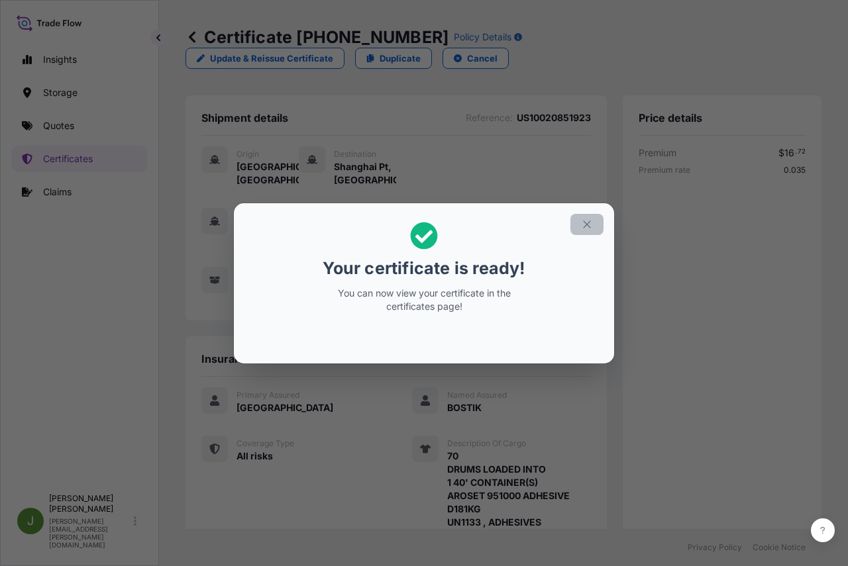
click at [584, 222] on icon "button" at bounding box center [586, 224] width 7 height 7
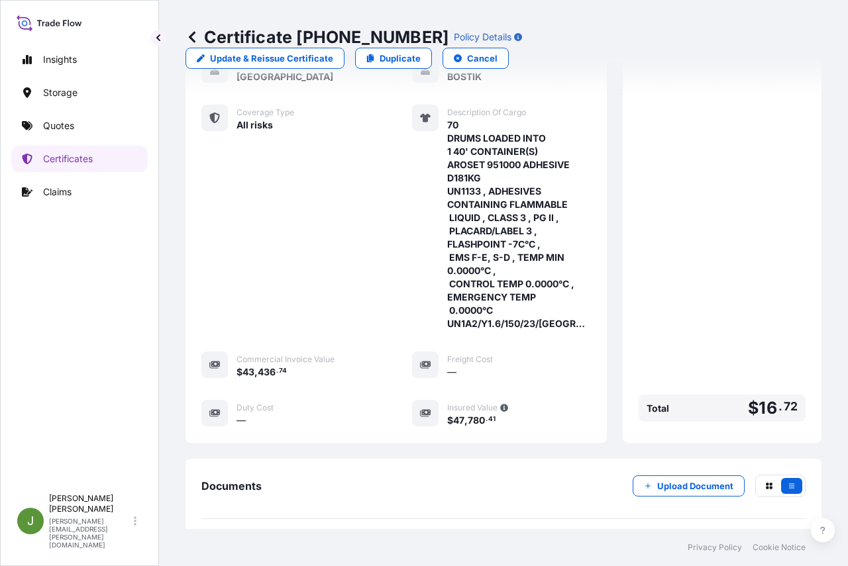
scroll to position [460, 0]
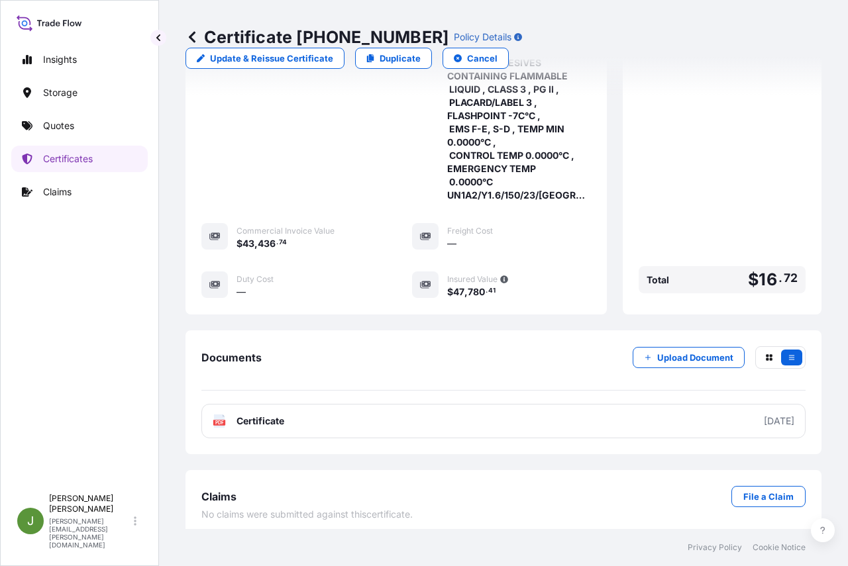
click at [531, 413] on link "PDF Certificate [DATE]" at bounding box center [503, 421] width 604 height 34
